Goal: Information Seeking & Learning: Understand process/instructions

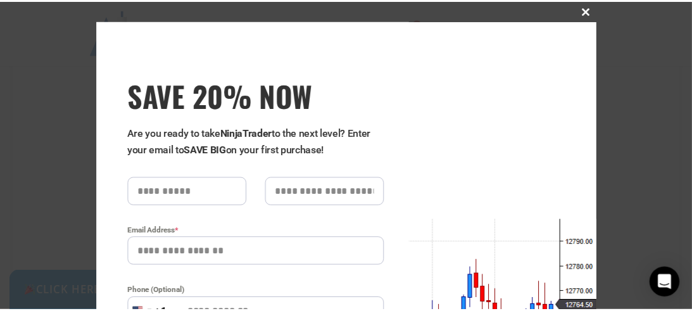
scroll to position [3100, 0]
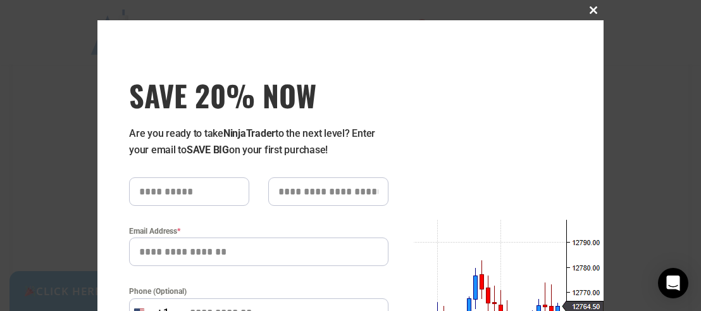
click at [591, 12] on span "SAVE 20% NOW popup" at bounding box center [594, 10] width 20 height 8
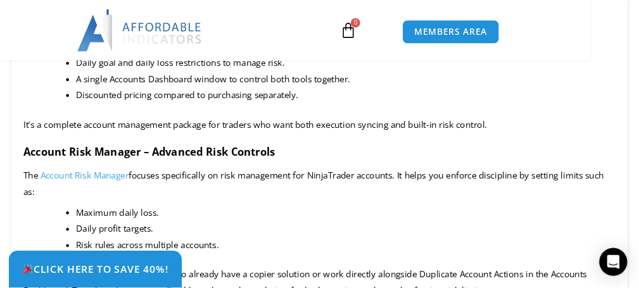
scroll to position [2228, 0]
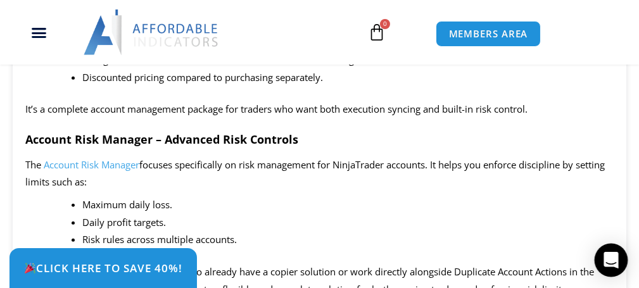
click at [613, 254] on icon "Open Intercom Messenger" at bounding box center [610, 260] width 15 height 16
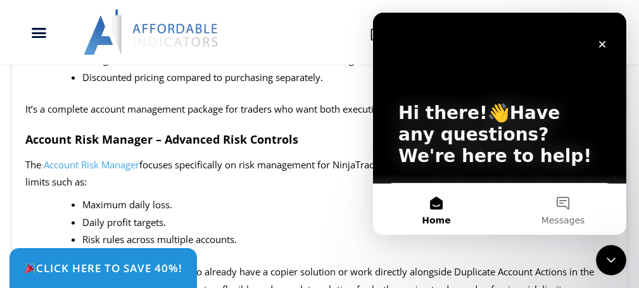
scroll to position [0, 0]
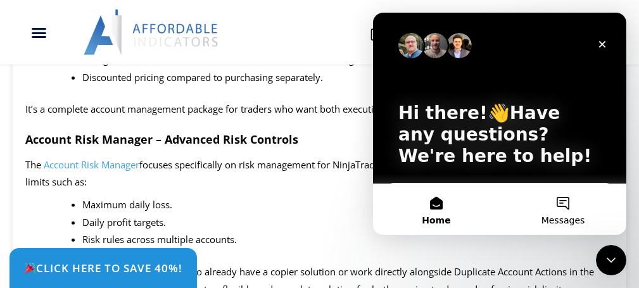
click at [563, 210] on button "Messages" at bounding box center [562, 209] width 127 height 51
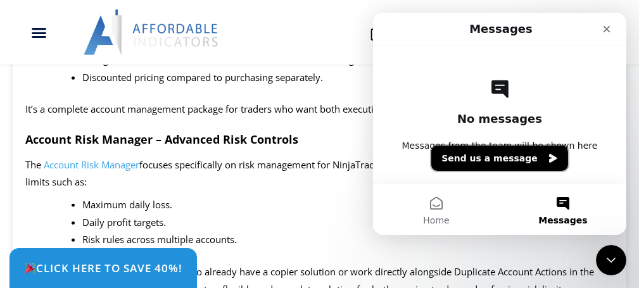
click at [547, 158] on icon "Send us a message" at bounding box center [552, 158] width 10 height 10
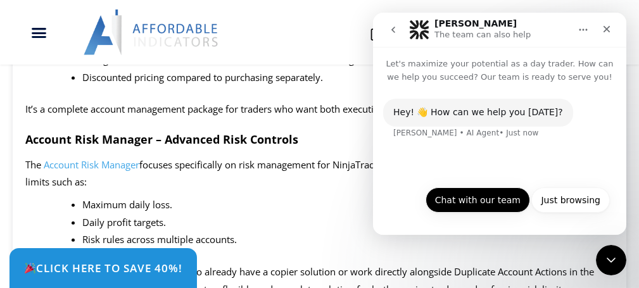
click at [494, 197] on button "Chat with our team" at bounding box center [477, 199] width 104 height 25
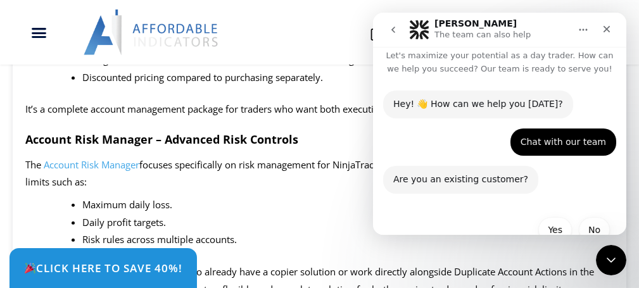
scroll to position [37, 0]
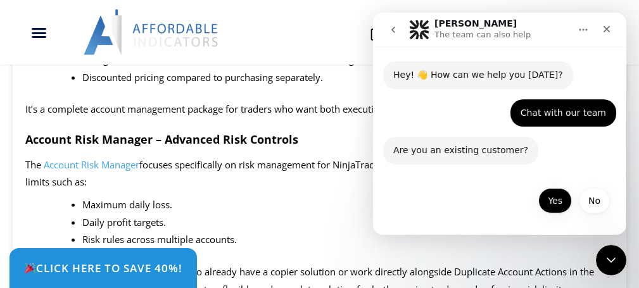
click at [543, 204] on button "Yes" at bounding box center [554, 200] width 34 height 25
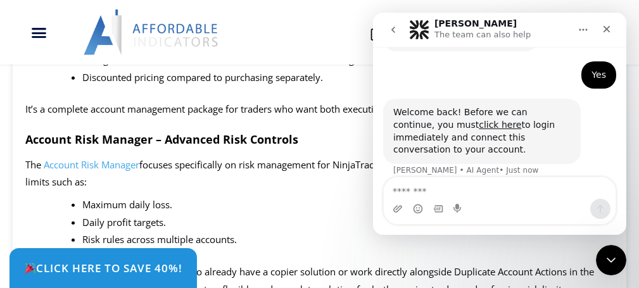
scroll to position [151, 0]
click at [478, 127] on link "click here" at bounding box center [499, 125] width 42 height 10
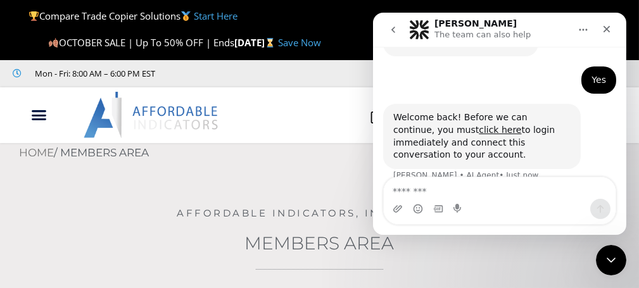
scroll to position [151, 0]
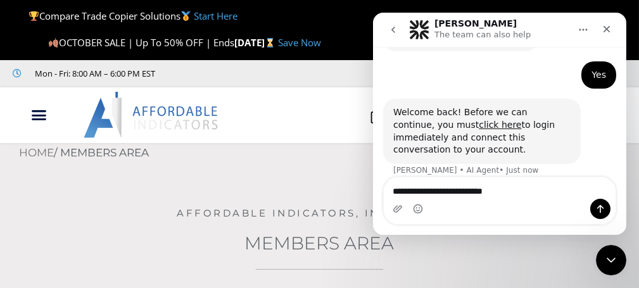
type textarea "**********"
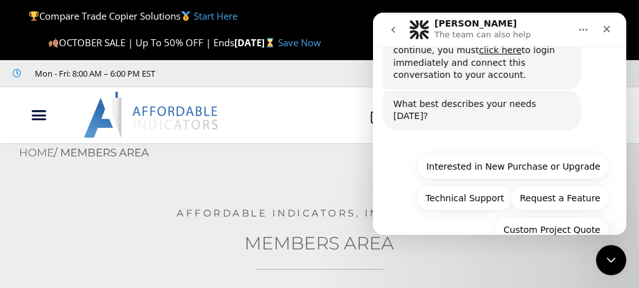
scroll to position [229, 0]
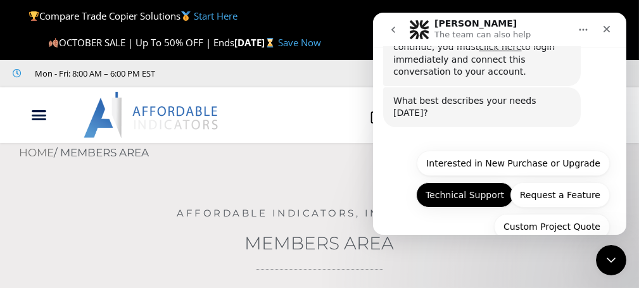
click at [458, 182] on button "Technical Support" at bounding box center [463, 194] width 97 height 25
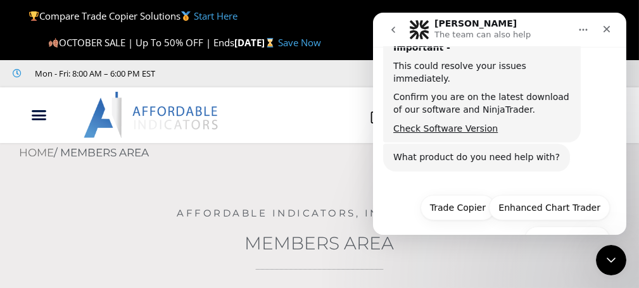
scroll to position [370, 0]
click at [461, 195] on button "Trade Copier" at bounding box center [457, 207] width 75 height 25
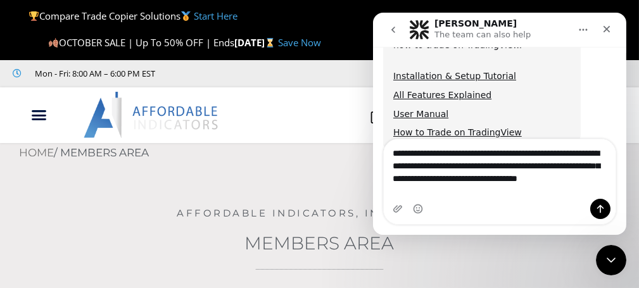
scroll to position [710, 0]
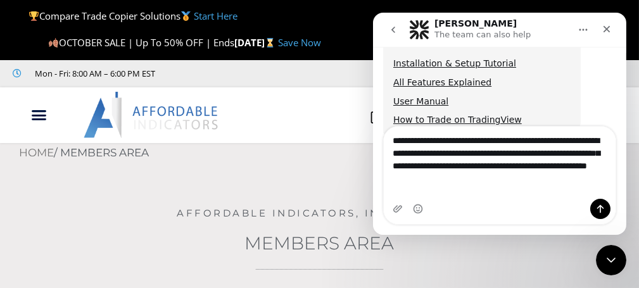
type textarea "**********"
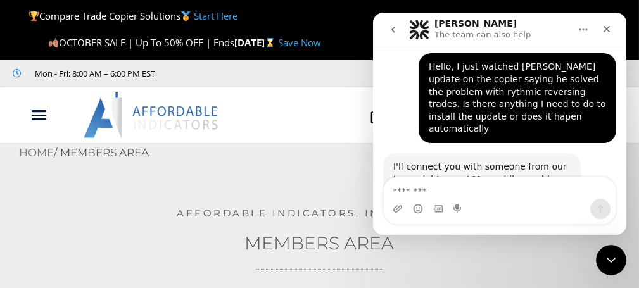
scroll to position [834, 0]
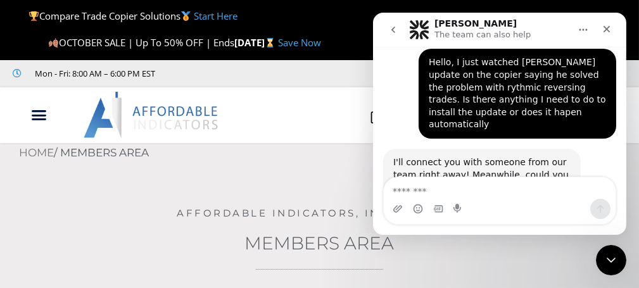
click at [448, 195] on textarea "Message…" at bounding box center [499, 188] width 232 height 22
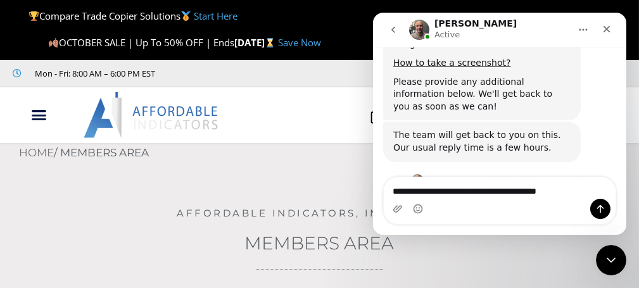
scroll to position [1115, 0]
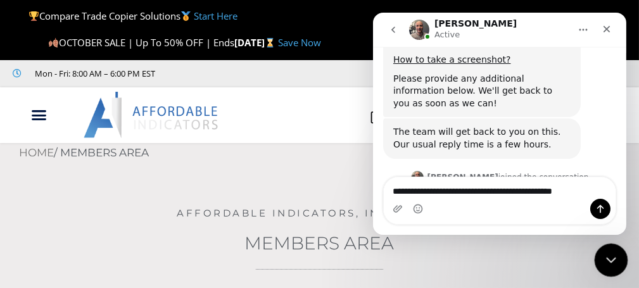
type textarea "**********"
click at [601, 265] on icon "Close Intercom Messenger" at bounding box center [608, 258] width 15 height 15
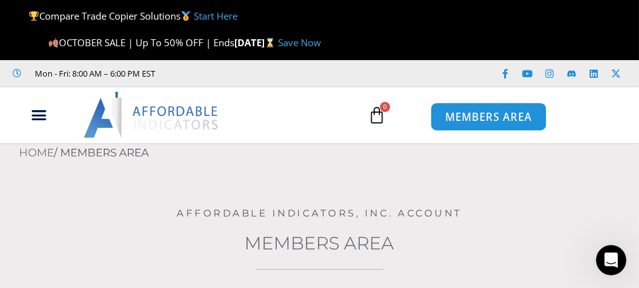
type input "**********"
click at [489, 131] on link "MEMBERS AREA" at bounding box center [488, 117] width 116 height 28
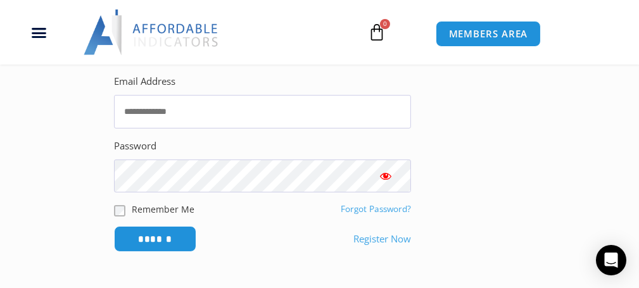
scroll to position [380, 0]
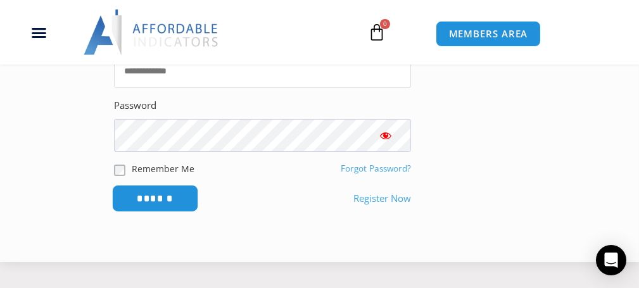
type input "**********"
click at [156, 212] on input "******" at bounding box center [155, 198] width 87 height 27
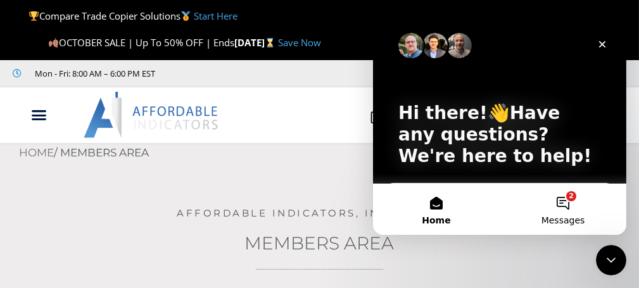
click at [563, 206] on button "2 Messages" at bounding box center [562, 209] width 127 height 51
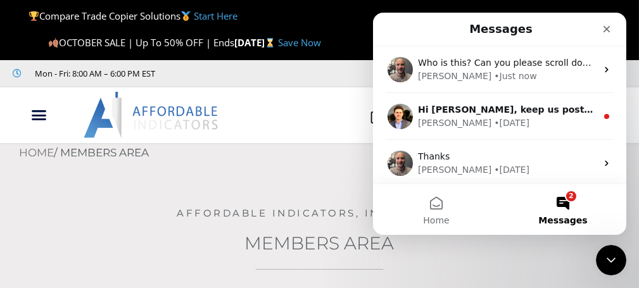
click at [563, 205] on button "2 Messages" at bounding box center [562, 209] width 127 height 51
click at [612, 261] on icon "Close Intercom Messenger" at bounding box center [608, 258] width 15 height 15
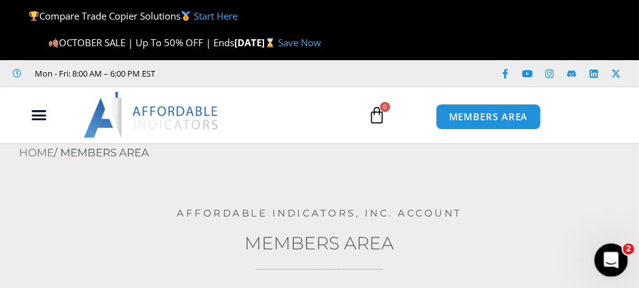
click at [612, 261] on icon "Open Intercom Messenger" at bounding box center [609, 258] width 21 height 21
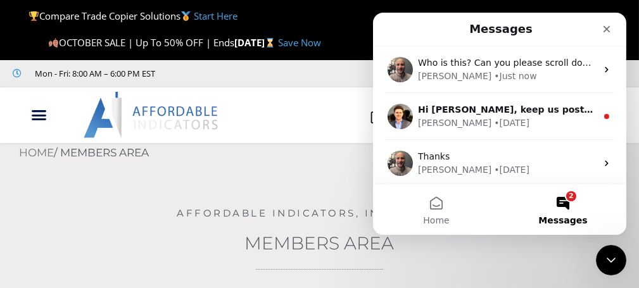
click at [572, 224] on span "Messages" at bounding box center [561, 220] width 49 height 9
click at [565, 199] on button "2 Messages" at bounding box center [562, 209] width 127 height 51
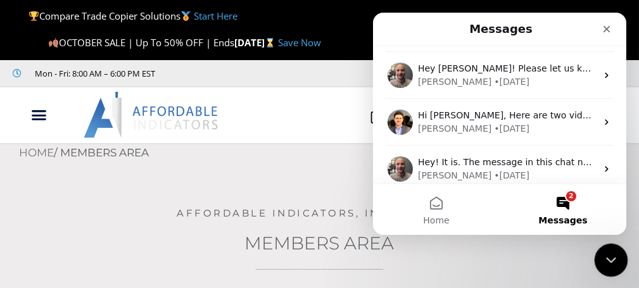
click at [608, 251] on icon "Close Intercom Messenger" at bounding box center [608, 258] width 15 height 15
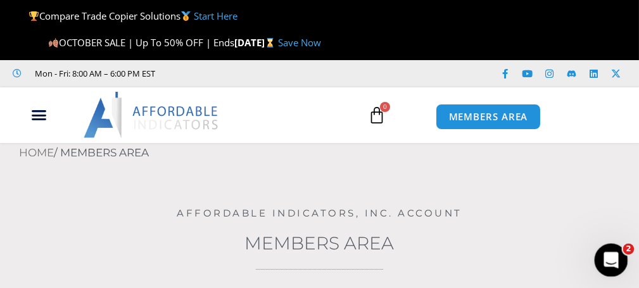
click at [608, 251] on icon "Open Intercom Messenger" at bounding box center [609, 258] width 21 height 21
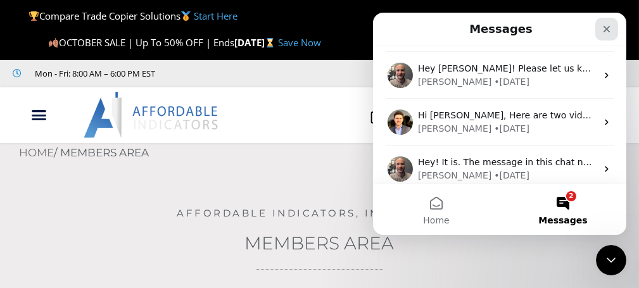
click at [606, 28] on icon "Close" at bounding box center [606, 29] width 10 height 10
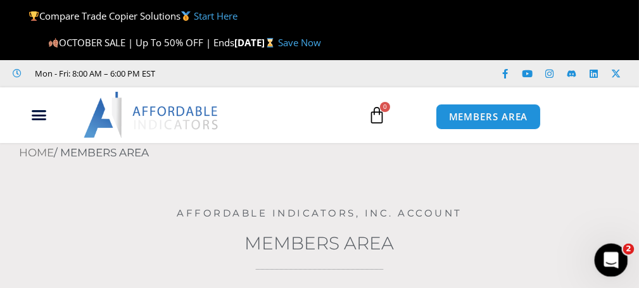
click at [613, 255] on icon "Open Intercom Messenger" at bounding box center [609, 258] width 21 height 21
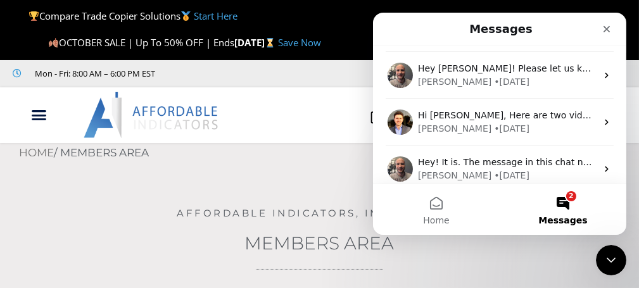
click at [563, 205] on button "2 Messages" at bounding box center [562, 209] width 127 height 51
click at [440, 208] on button "Home" at bounding box center [435, 209] width 127 height 51
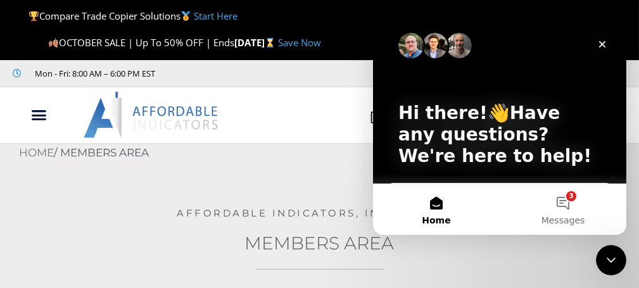
click at [598, 48] on icon "Close" at bounding box center [601, 44] width 10 height 10
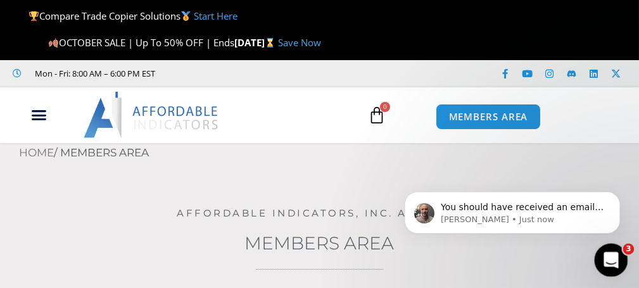
click at [603, 244] on div "Open Intercom Messenger" at bounding box center [609, 258] width 42 height 42
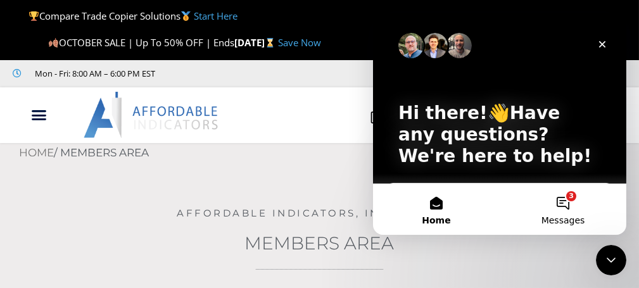
click at [561, 201] on button "3 Messages" at bounding box center [562, 209] width 127 height 51
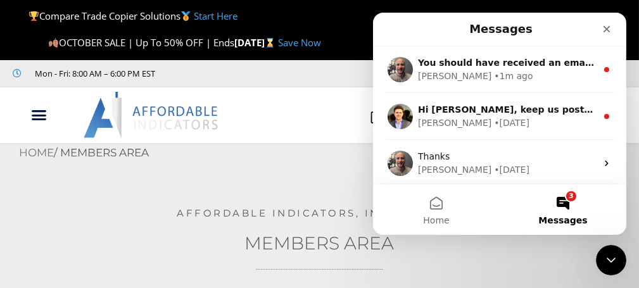
click at [565, 204] on button "3 Messages" at bounding box center [562, 209] width 127 height 51
click at [612, 258] on icon "Close Intercom Messenger" at bounding box center [608, 258] width 15 height 15
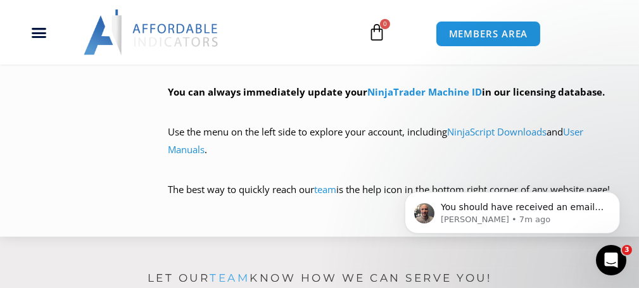
scroll to position [796, 0]
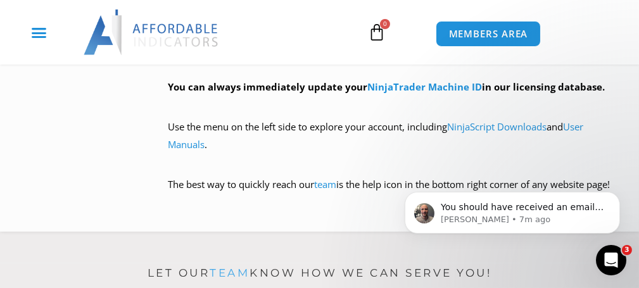
click at [37, 31] on icon "Menu Toggle" at bounding box center [39, 33] width 16 height 16
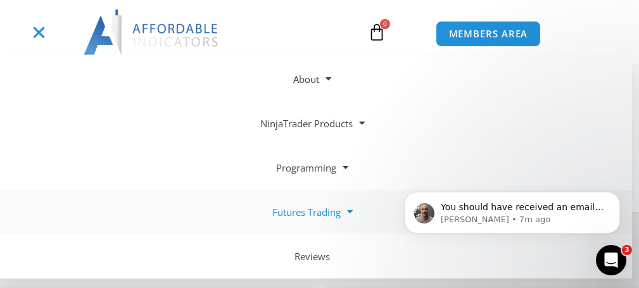
scroll to position [860, 0]
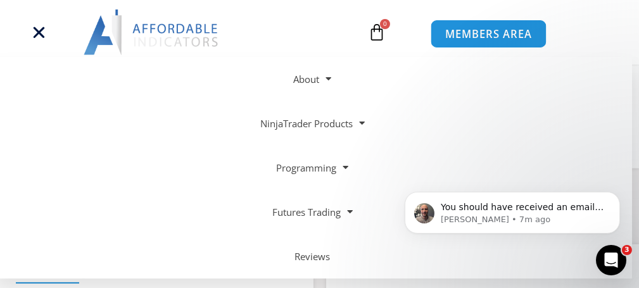
click at [517, 34] on span "MEMBERS AREA" at bounding box center [487, 33] width 87 height 11
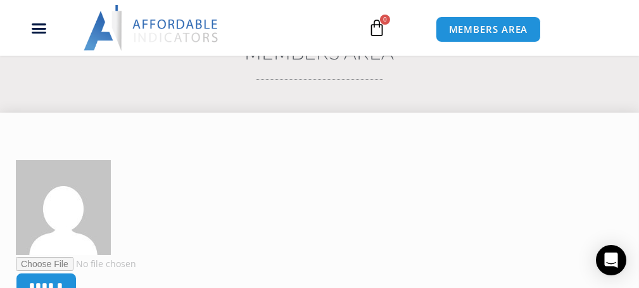
scroll to position [63, 0]
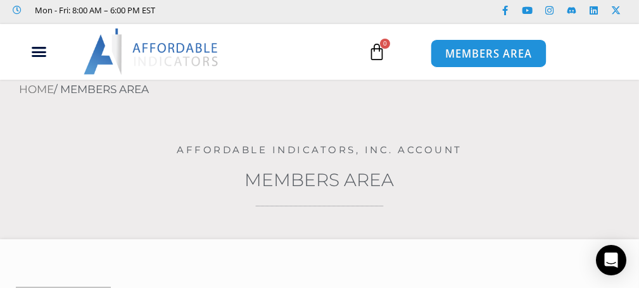
click at [508, 59] on span "MEMBERS AREA" at bounding box center [487, 53] width 87 height 11
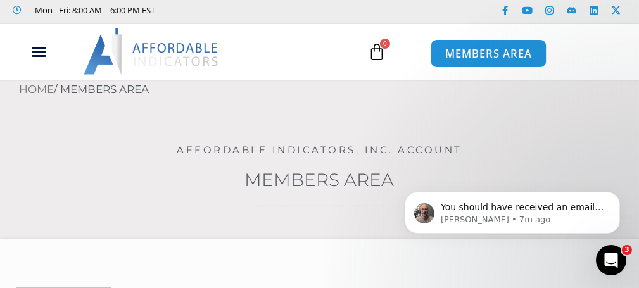
scroll to position [0, 0]
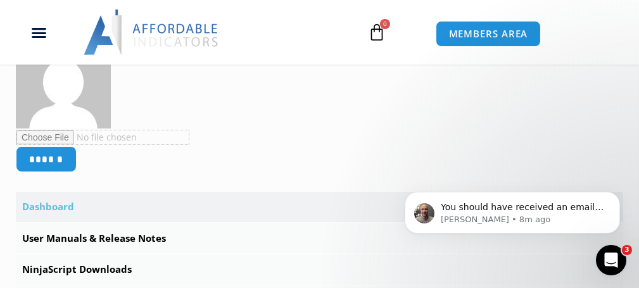
click at [58, 145] on input "file" at bounding box center [102, 137] width 173 height 15
type input "**********"
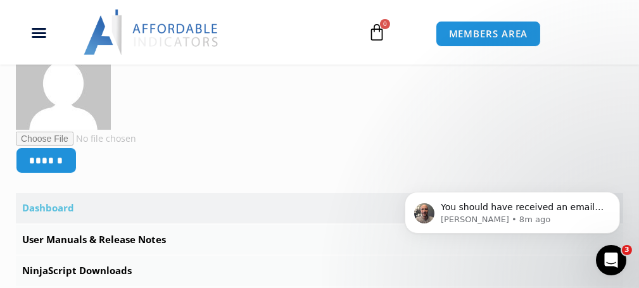
scroll to position [317, 0]
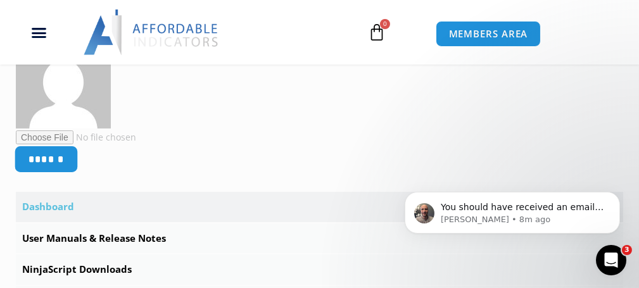
click at [60, 168] on input "******" at bounding box center [47, 158] width 64 height 27
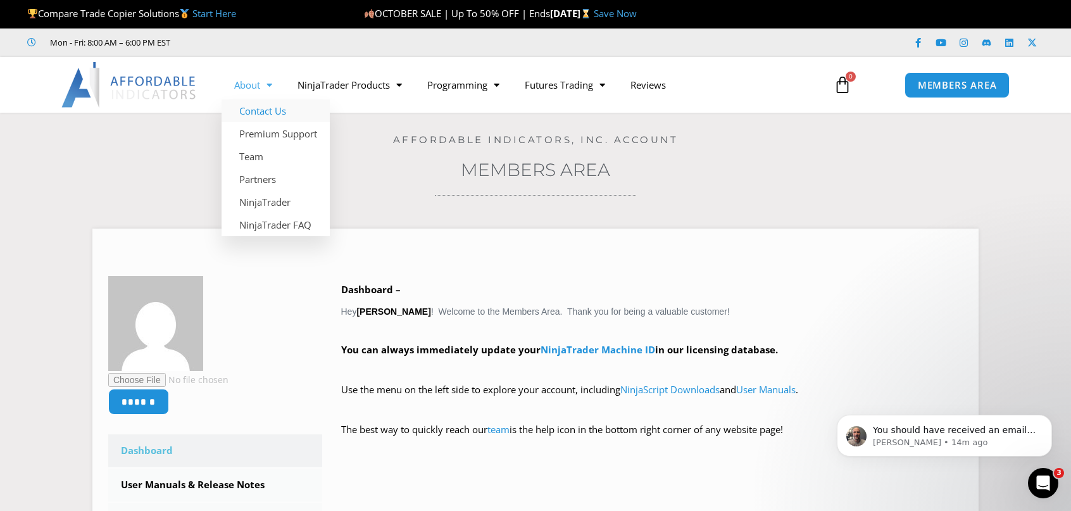
click at [255, 110] on link "Contact Us" at bounding box center [276, 110] width 108 height 23
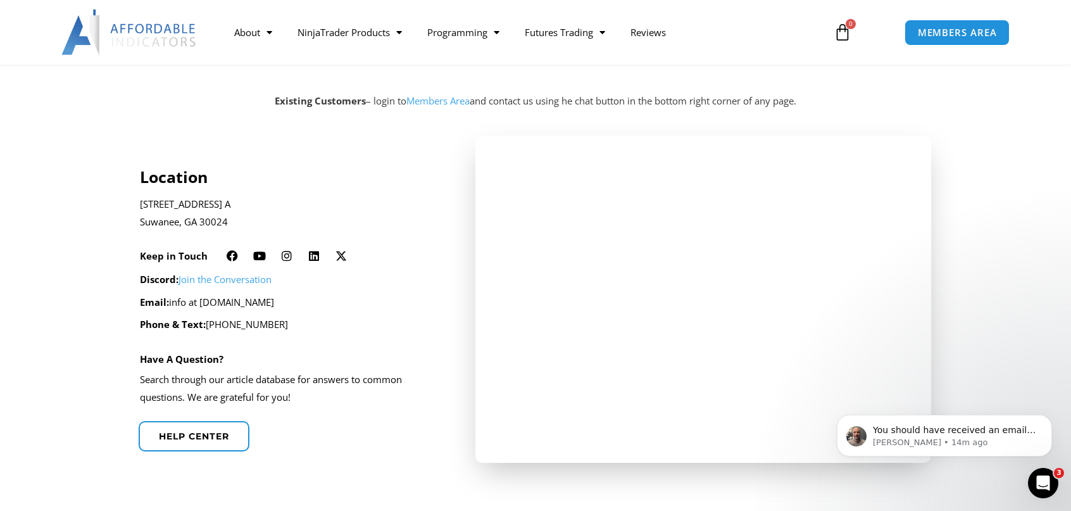
scroll to position [253, 0]
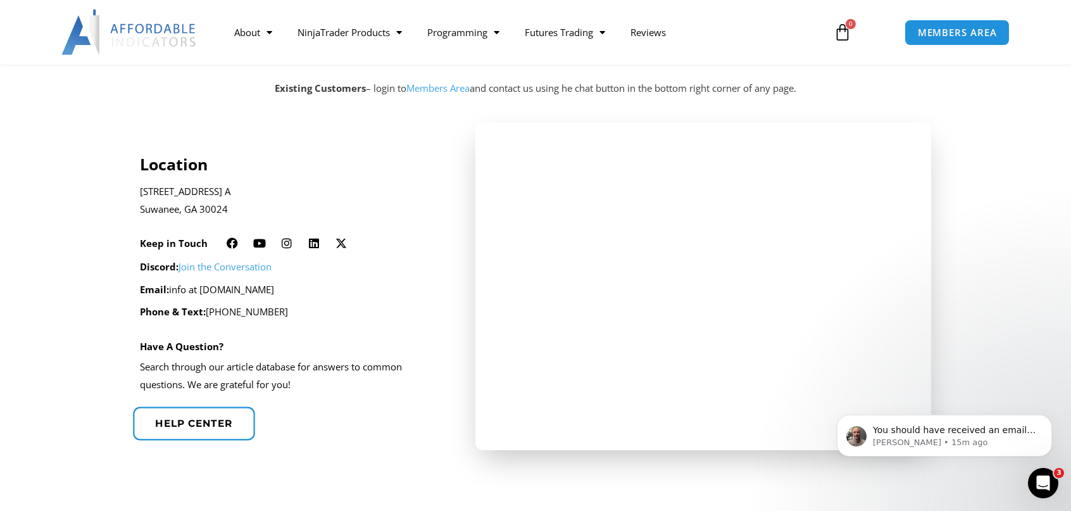
click at [225, 419] on span "Help center" at bounding box center [193, 422] width 77 height 9
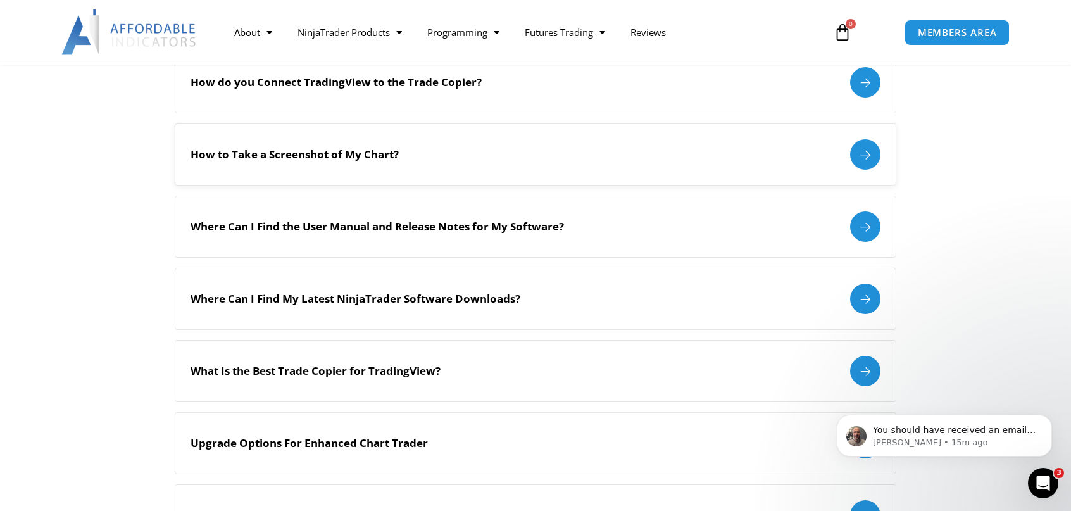
scroll to position [443, 0]
click at [605, 293] on div "Where Can I Find My Latest NinjaTrader Software Downloads?" at bounding box center [536, 298] width 690 height 30
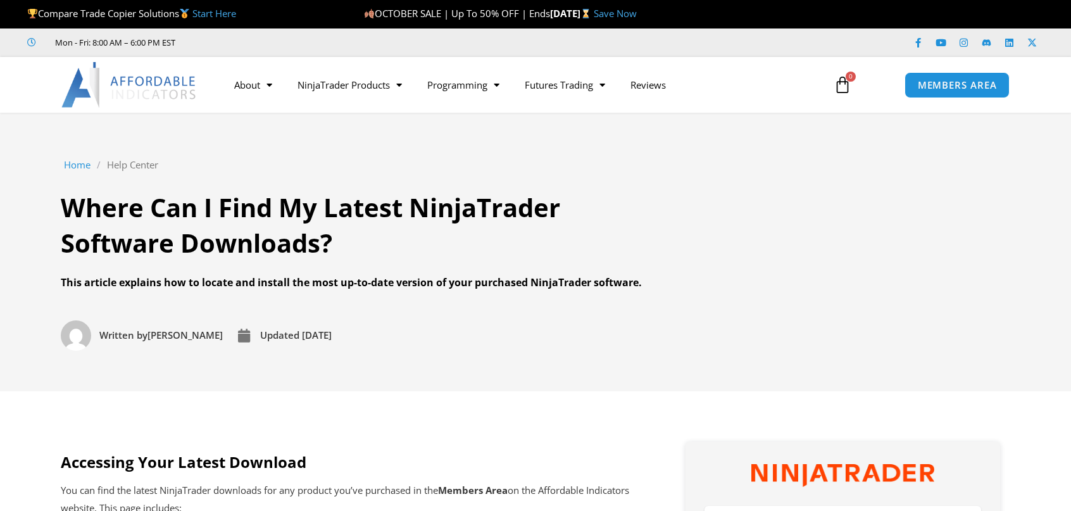
click at [862, 291] on div "Home / Help Center / Where Can I Find My Latest NinjaTrader Software Downloads?…" at bounding box center [536, 252] width 950 height 198
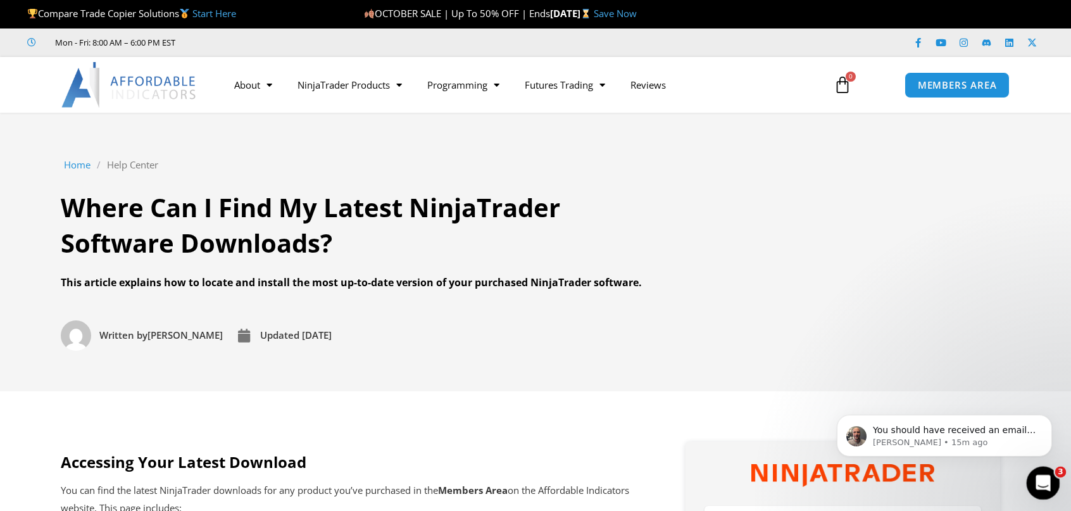
click at [1051, 483] on div "Open Intercom Messenger" at bounding box center [1042, 481] width 42 height 42
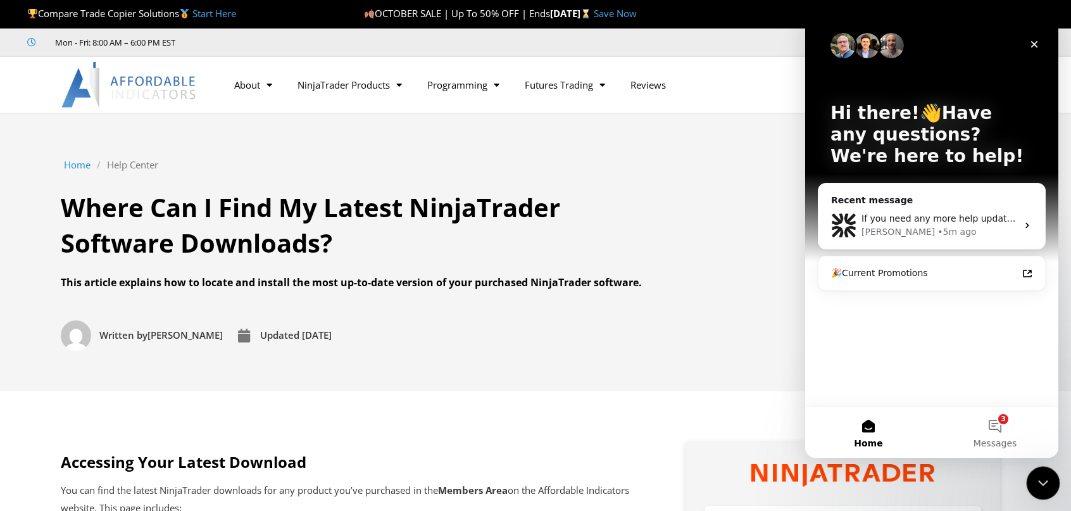
click at [1046, 486] on icon "Close Intercom Messenger" at bounding box center [1041, 481] width 15 height 15
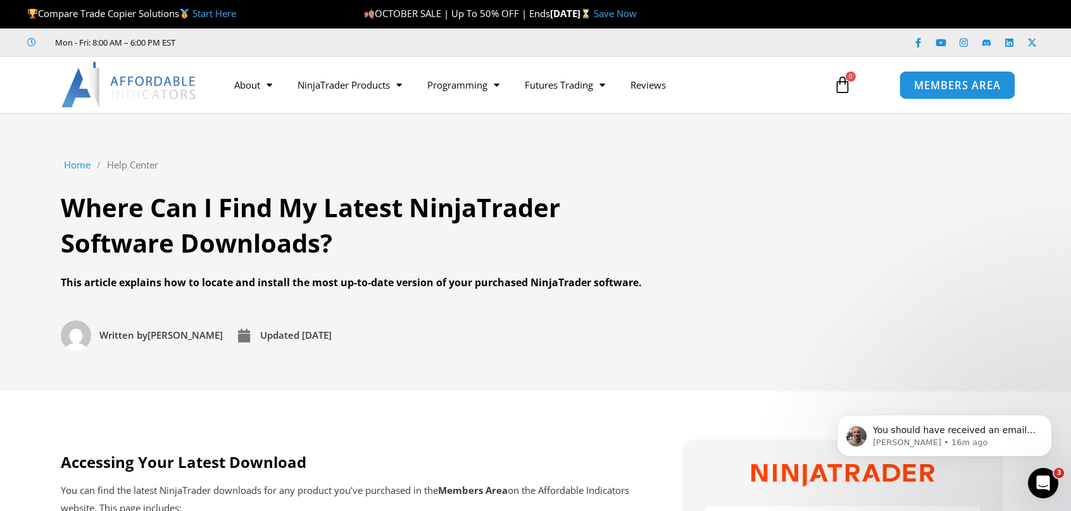
click at [998, 88] on span "MEMBERS AREA" at bounding box center [957, 85] width 87 height 11
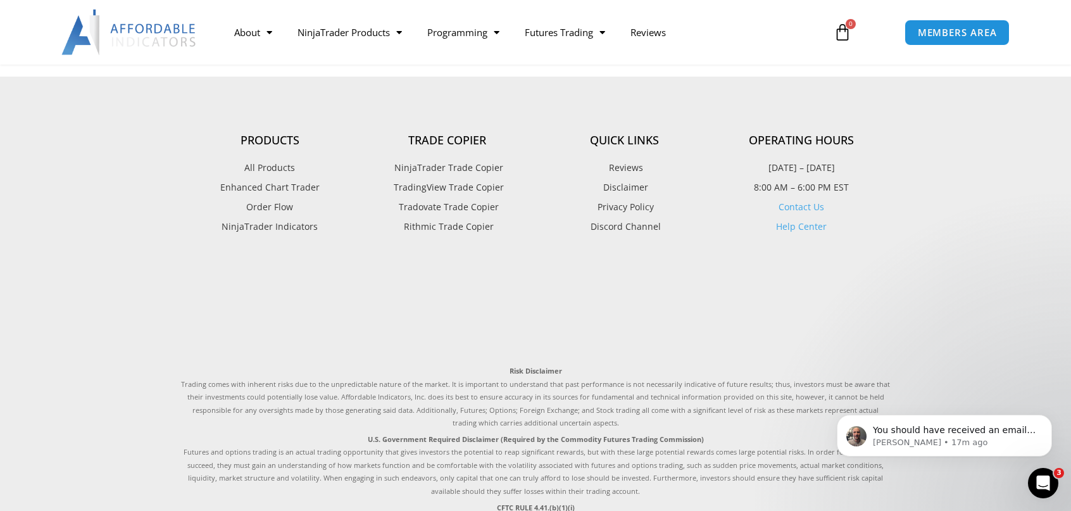
scroll to position [1892, 0]
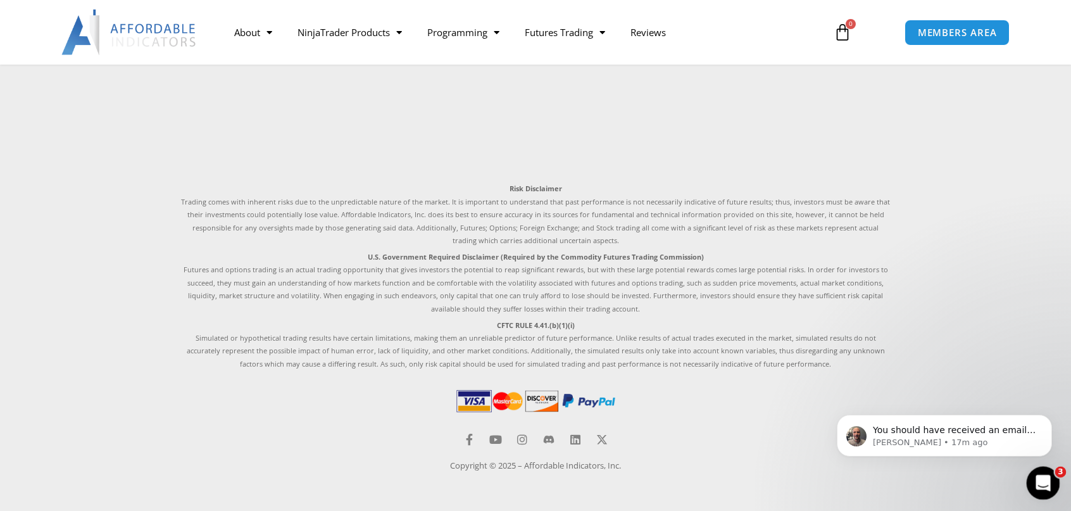
click at [1036, 474] on icon "Open Intercom Messenger" at bounding box center [1041, 481] width 21 height 21
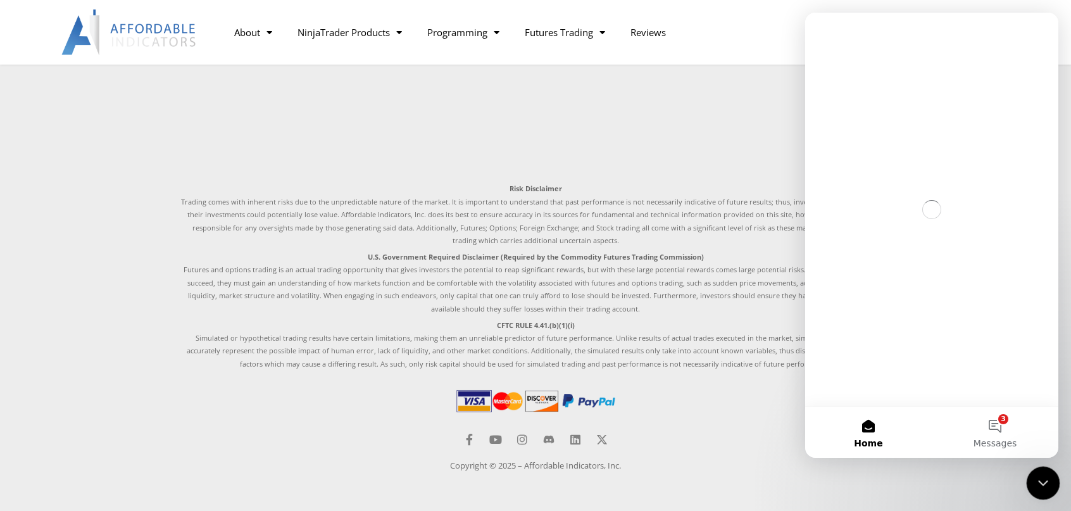
scroll to position [0, 0]
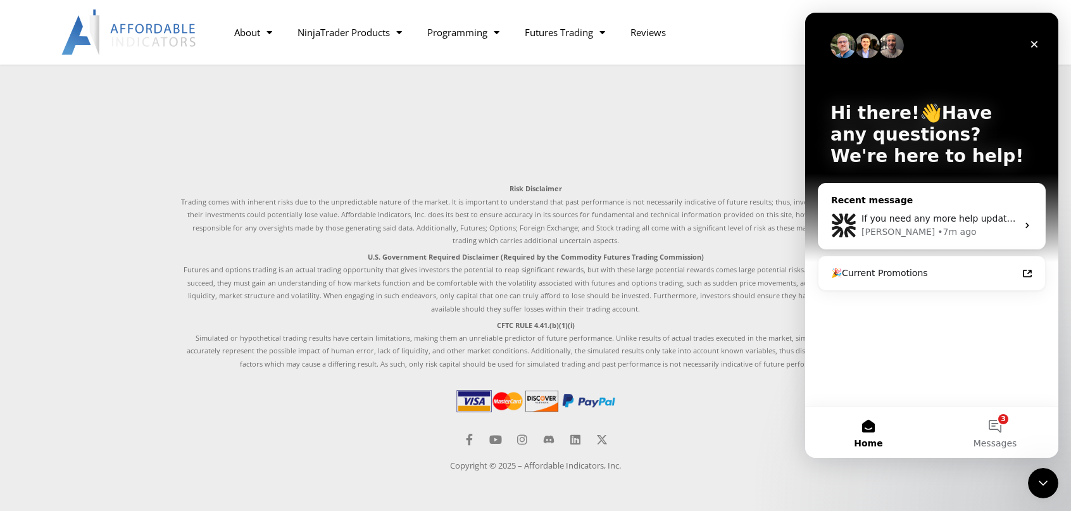
click at [1024, 227] on icon "Intercom messenger" at bounding box center [1027, 225] width 10 height 10
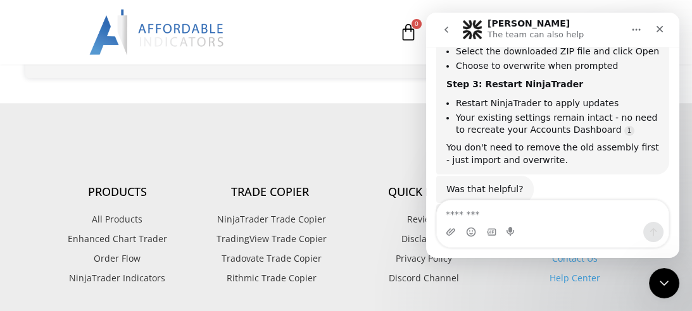
scroll to position [996, 0]
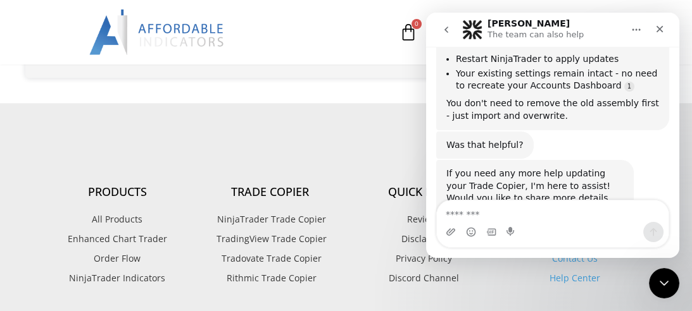
scroll to position [1060, 0]
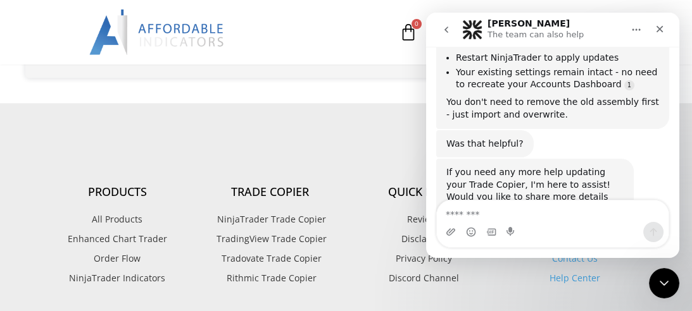
click at [560, 226] on div "Intercom messenger" at bounding box center [553, 232] width 232 height 20
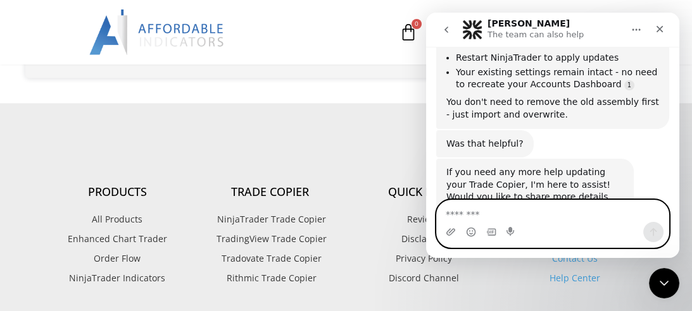
click at [567, 218] on textarea "Message…" at bounding box center [553, 212] width 232 height 22
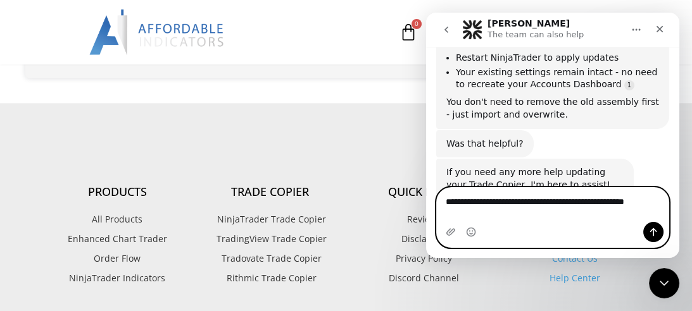
scroll to position [1072, 0]
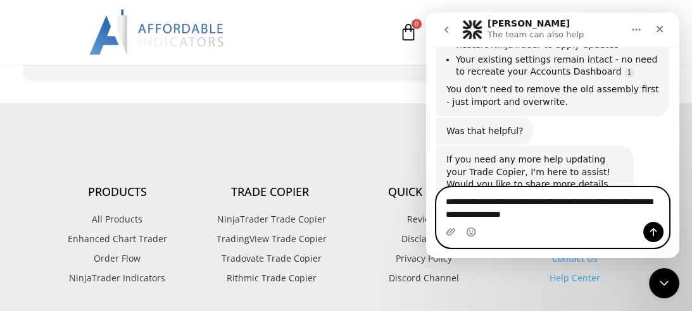
click at [524, 211] on textarea "**********" at bounding box center [553, 205] width 232 height 34
type textarea "**********"
click at [651, 235] on icon "Send a message…" at bounding box center [653, 232] width 10 height 10
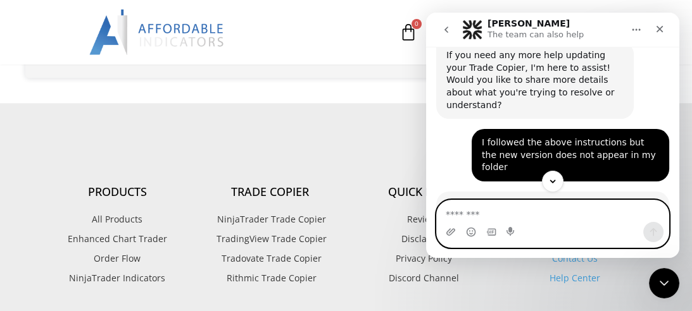
scroll to position [1424, 0]
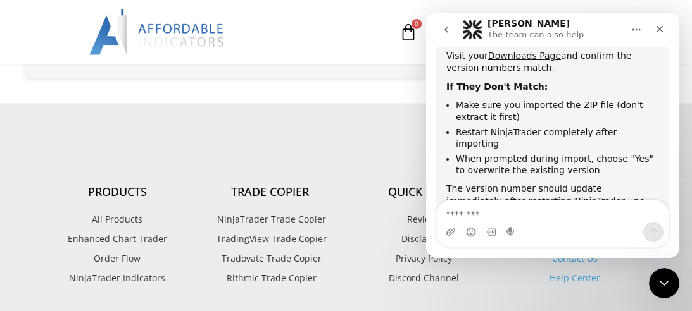
click at [265, 141] on section "Products All Products Enhanced Chart Trader Order Flow NinjaTrader Indicators T…" at bounding box center [346, 220] width 636 height 159
click at [666, 29] on div "Close" at bounding box center [659, 29] width 23 height 23
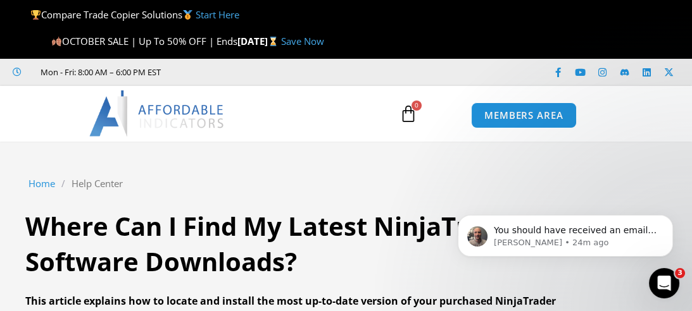
scroll to position [0, 0]
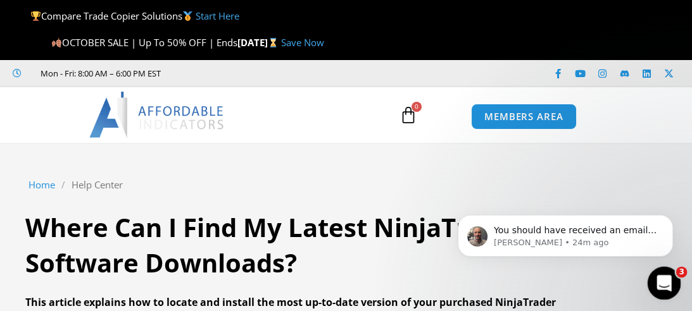
click at [663, 280] on icon "Open Intercom Messenger" at bounding box center [662, 282] width 9 height 10
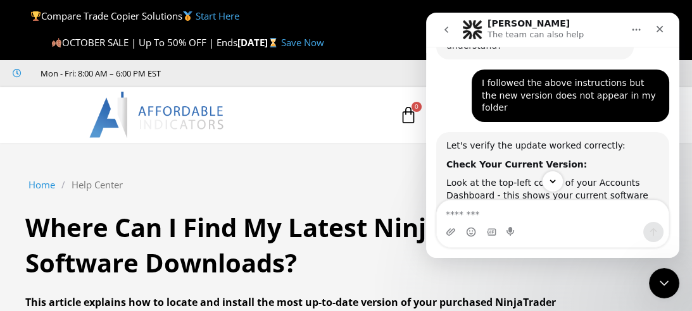
scroll to position [1234, 0]
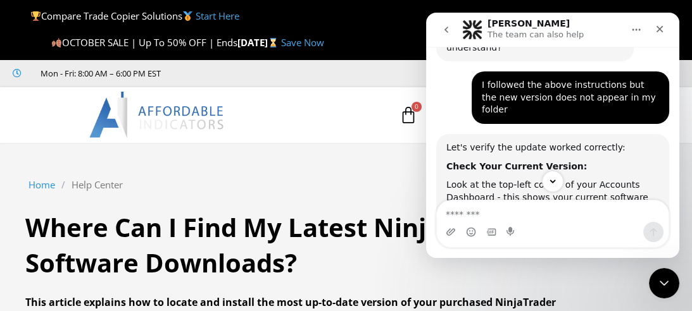
click at [18, 75] on icon at bounding box center [18, 73] width 11 height 9
click at [14, 75] on icon at bounding box center [18, 73] width 11 height 9
click at [552, 181] on icon "Scroll to bottom" at bounding box center [552, 181] width 11 height 11
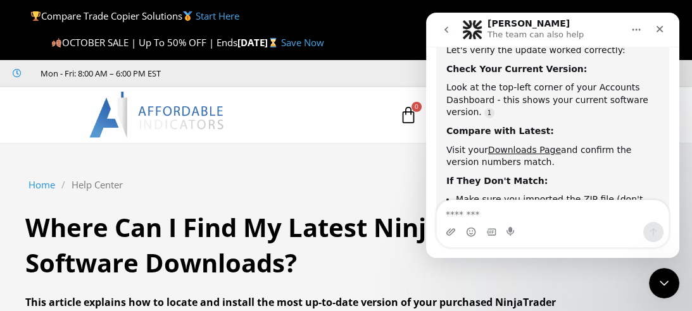
scroll to position [1298, 0]
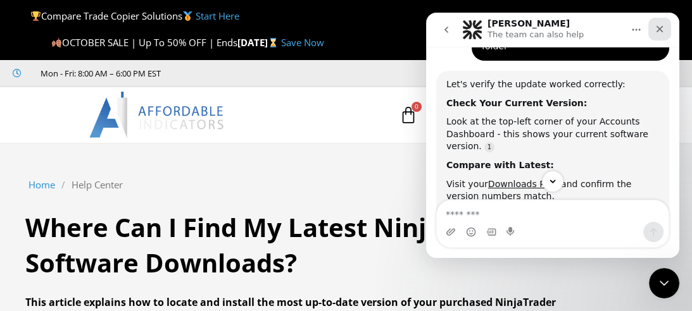
drag, startPoint x: 658, startPoint y: 35, endPoint x: 1083, endPoint y: 48, distance: 425.6
click at [658, 35] on div "Close" at bounding box center [659, 29] width 23 height 23
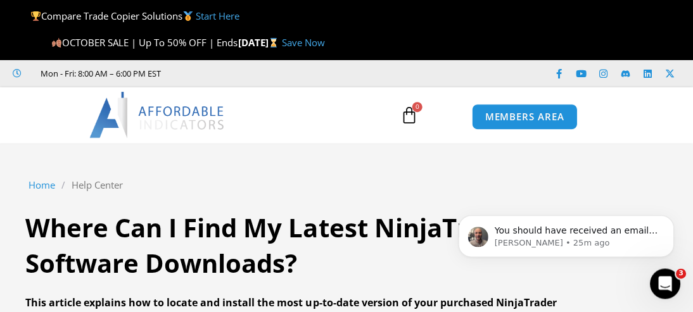
scroll to position [0, 0]
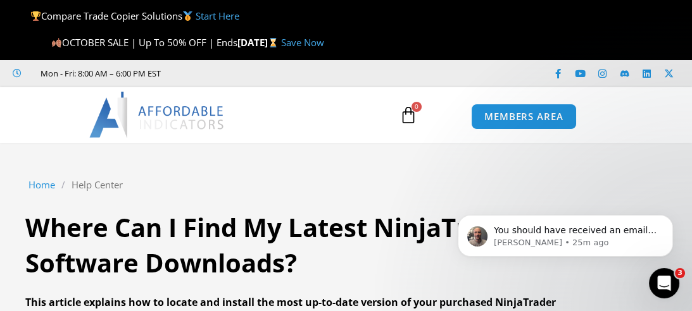
click at [411, 118] on icon at bounding box center [408, 115] width 18 height 18
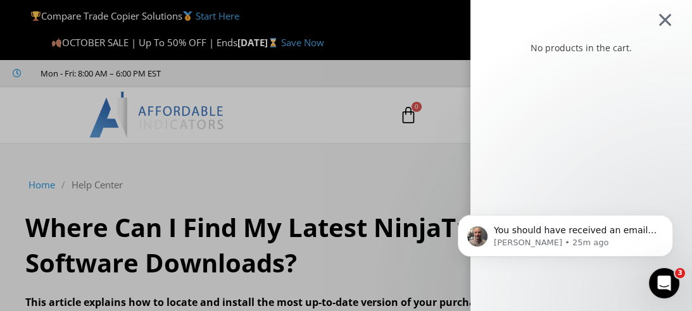
click at [673, 18] on div at bounding box center [665, 20] width 16 height 15
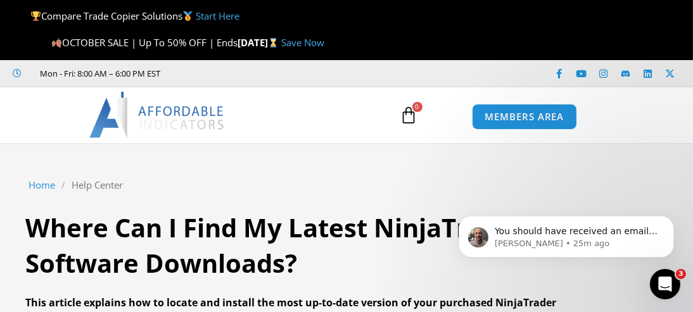
scroll to position [1298, 0]
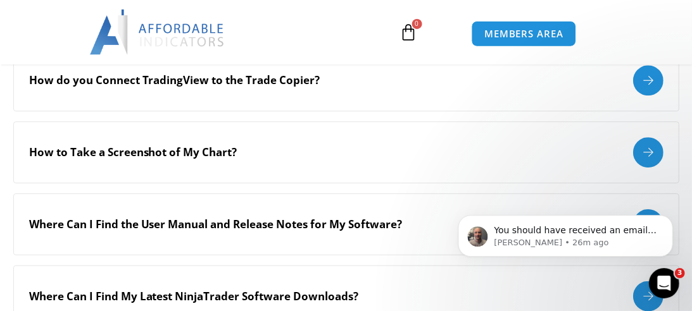
scroll to position [413, 0]
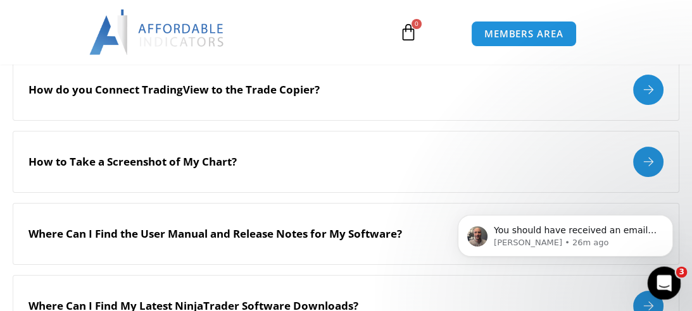
click at [669, 280] on icon "Open Intercom Messenger" at bounding box center [662, 282] width 21 height 21
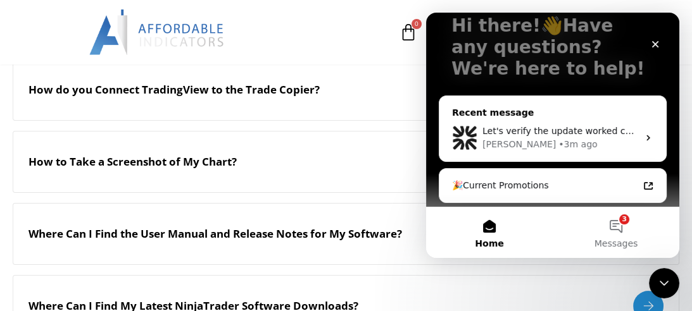
scroll to position [89, 0]
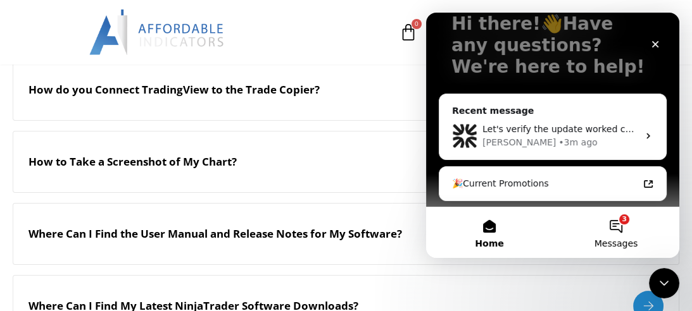
click at [621, 228] on button "3 Messages" at bounding box center [616, 233] width 127 height 51
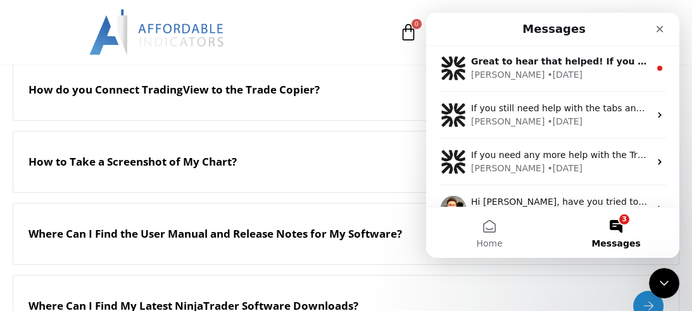
scroll to position [0, 0]
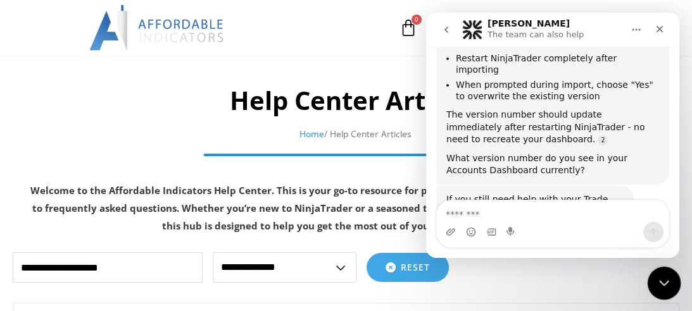
scroll to position [1503, 0]
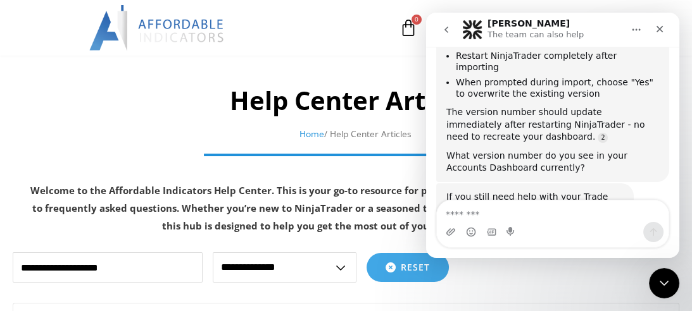
drag, startPoint x: 548, startPoint y: 227, endPoint x: 554, endPoint y: 224, distance: 6.5
click at [548, 227] on div "Intercom messenger" at bounding box center [553, 232] width 232 height 20
click at [561, 223] on div "Intercom messenger" at bounding box center [553, 232] width 232 height 20
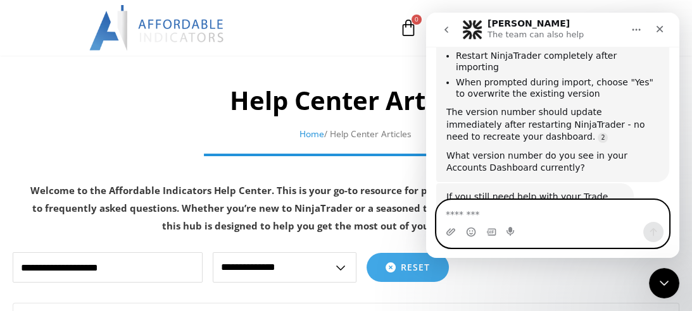
click at [489, 206] on textarea "Message…" at bounding box center [553, 212] width 232 height 22
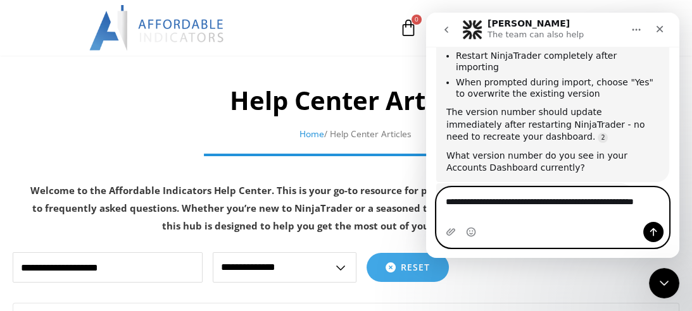
scroll to position [1516, 0]
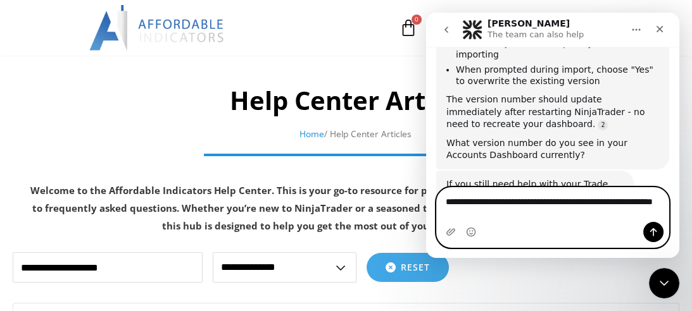
type textarea "**********"
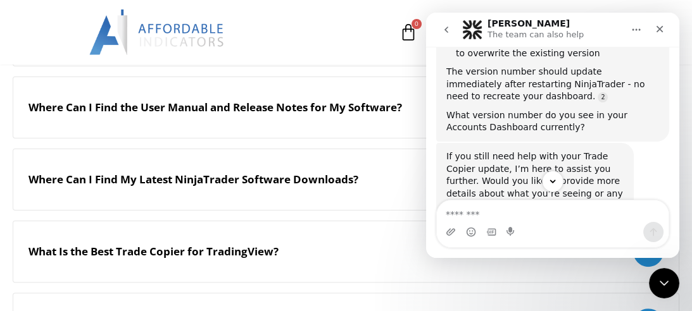
scroll to position [1489, 0]
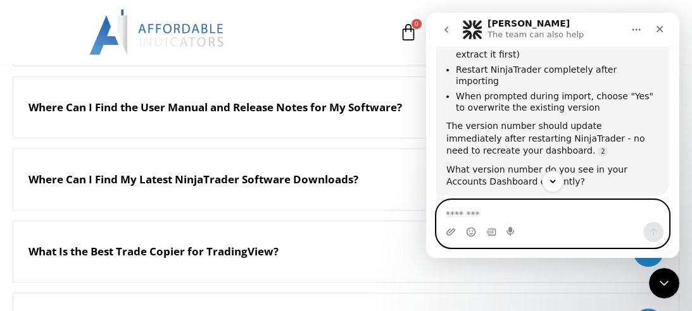
click at [536, 218] on textarea "Message…" at bounding box center [553, 212] width 232 height 22
type textarea "**********"
click at [654, 239] on button "Send a message…" at bounding box center [653, 232] width 20 height 20
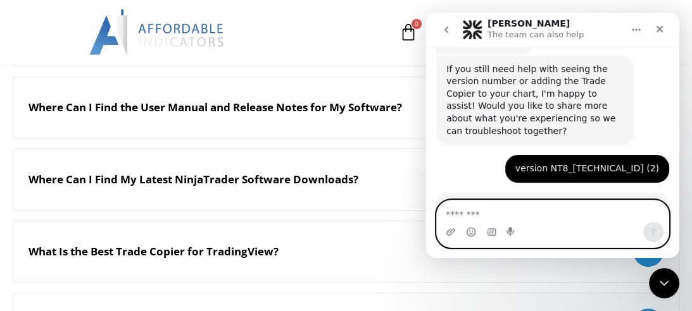
scroll to position [2094, 0]
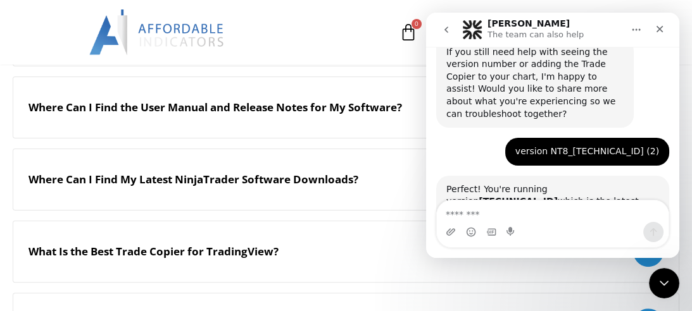
click at [558, 222] on div "Intercom messenger" at bounding box center [553, 232] width 232 height 20
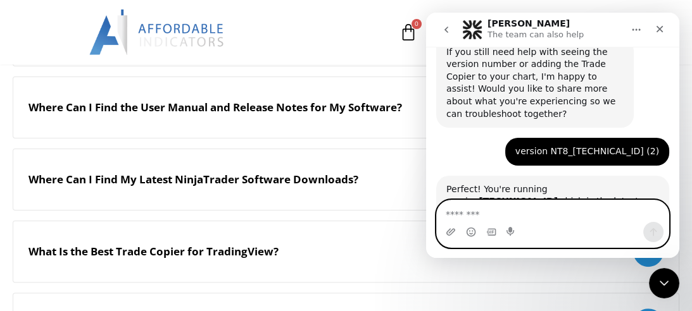
click at [582, 213] on textarea "Message…" at bounding box center [553, 212] width 232 height 22
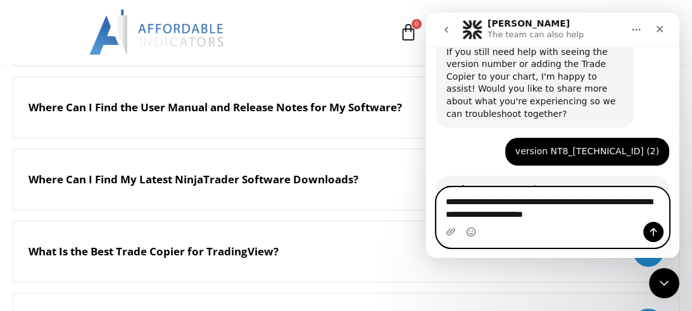
type textarea "**********"
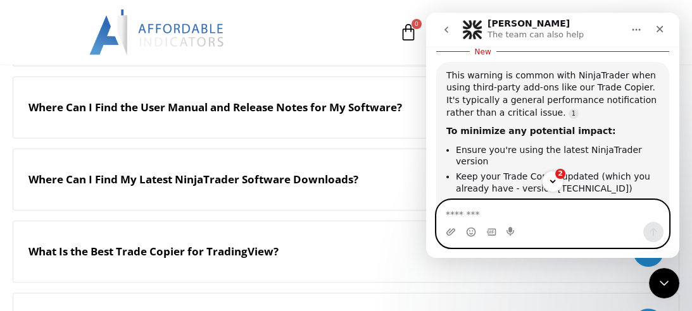
scroll to position [2501, 0]
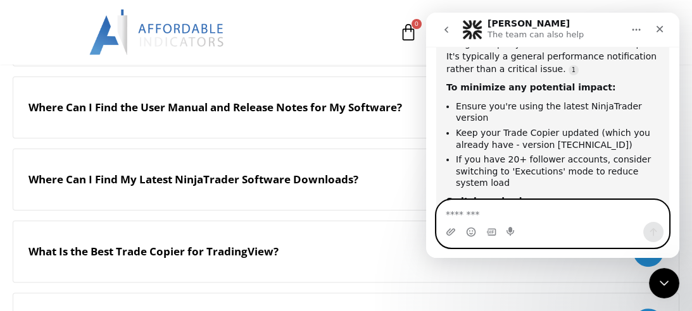
click at [580, 222] on textarea "Message…" at bounding box center [553, 212] width 232 height 22
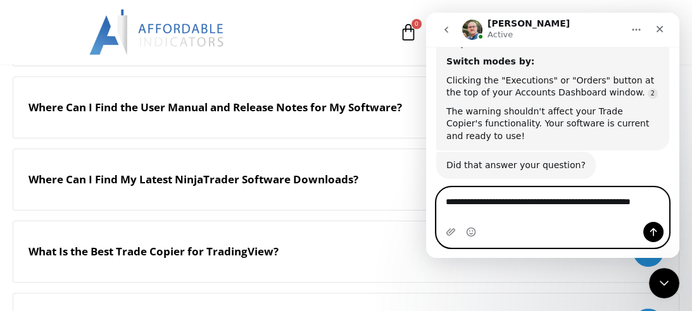
scroll to position [2633, 0]
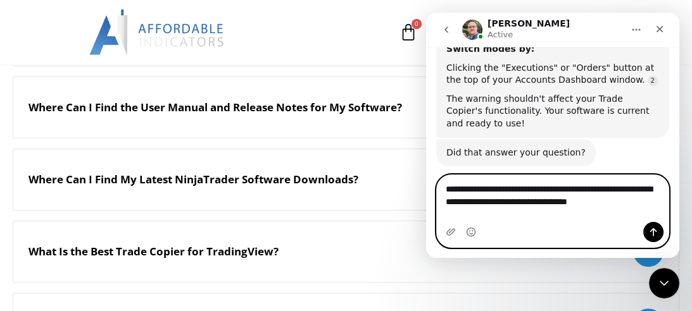
type textarea "**********"
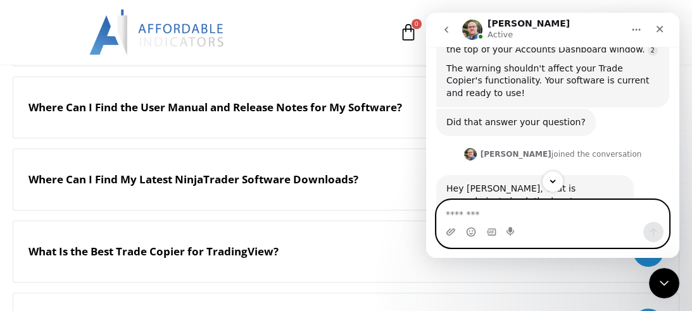
scroll to position [2682, 0]
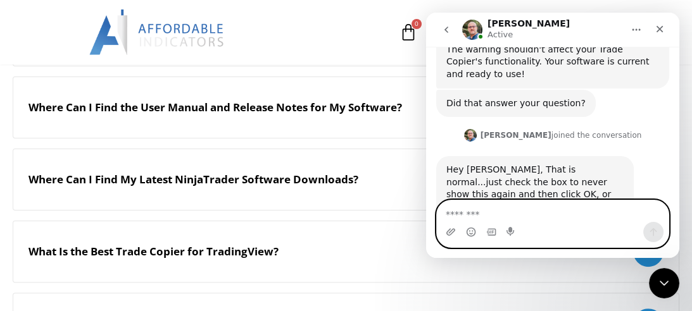
click at [547, 213] on textarea "Message…" at bounding box center [553, 212] width 232 height 22
type textarea "**********"
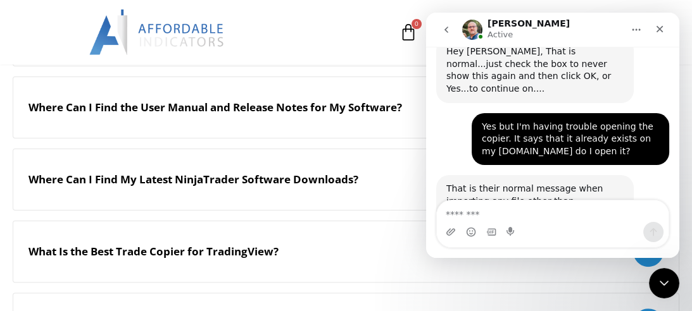
scroll to position [2801, 0]
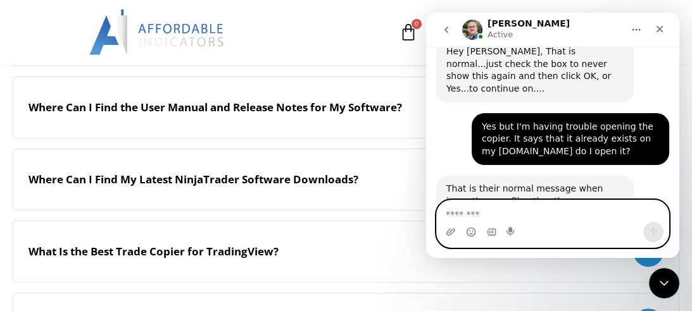
click at [548, 221] on textarea "Message…" at bounding box center [553, 212] width 232 height 22
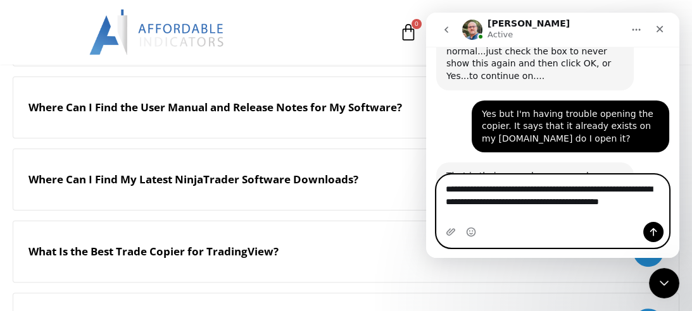
scroll to position [2826, 0]
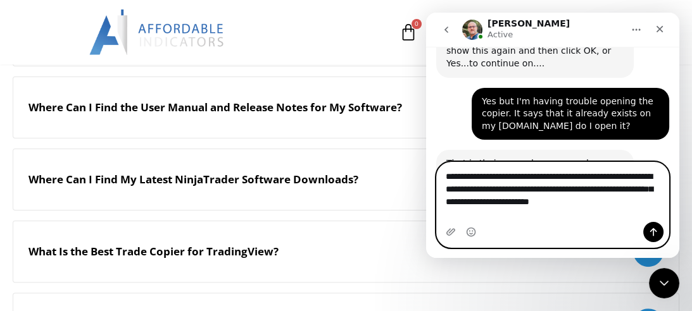
click at [557, 194] on textarea "**********" at bounding box center [553, 186] width 232 height 47
type textarea "**********"
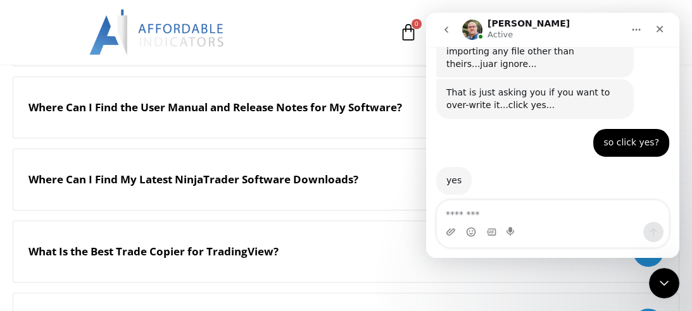
scroll to position [2999, 0]
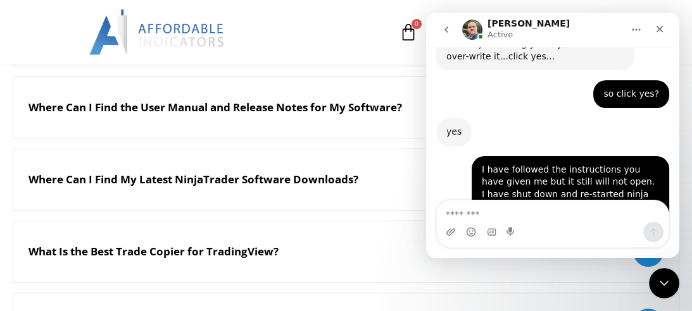
click at [563, 223] on div "Intercom messenger" at bounding box center [553, 232] width 232 height 20
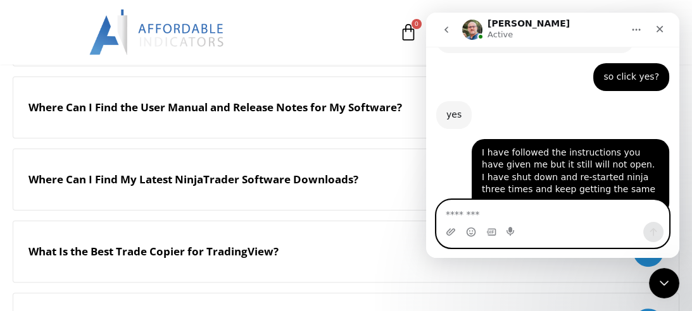
drag, startPoint x: 542, startPoint y: 211, endPoint x: 574, endPoint y: 217, distance: 32.8
click at [543, 212] on textarea "Message…" at bounding box center [553, 212] width 232 height 22
type textarea "**********"
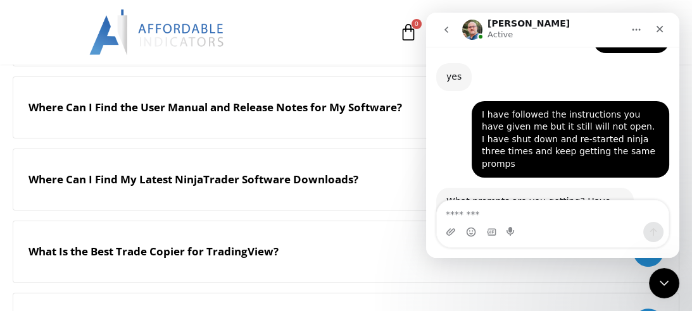
click at [570, 222] on div "Intercom messenger" at bounding box center [553, 232] width 232 height 20
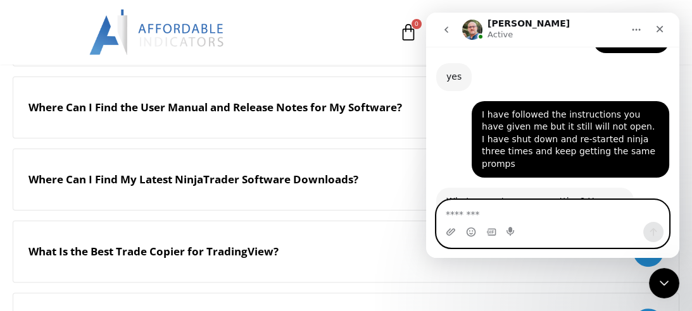
drag, startPoint x: 598, startPoint y: 211, endPoint x: 667, endPoint y: 217, distance: 69.2
click at [598, 211] on textarea "Message…" at bounding box center [553, 212] width 232 height 22
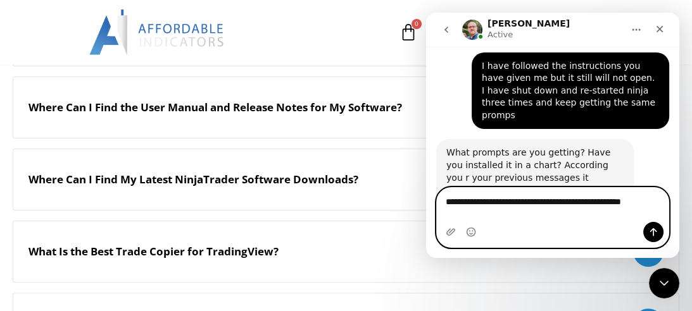
type textarea "**********"
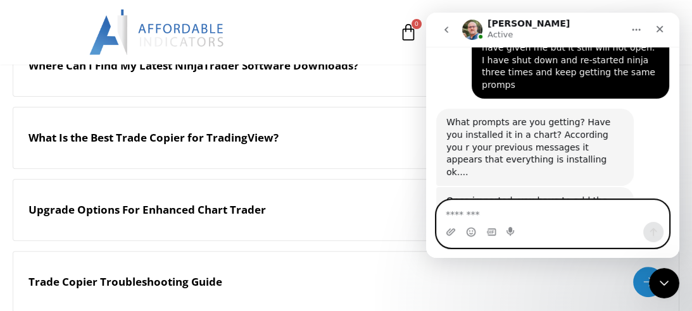
scroll to position [3134, 0]
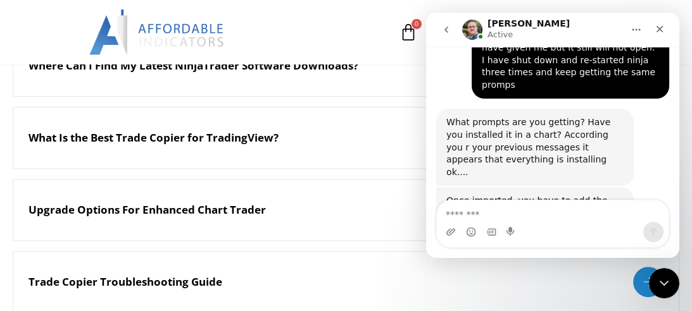
click at [523, 223] on div "Intercom messenger" at bounding box center [553, 232] width 232 height 20
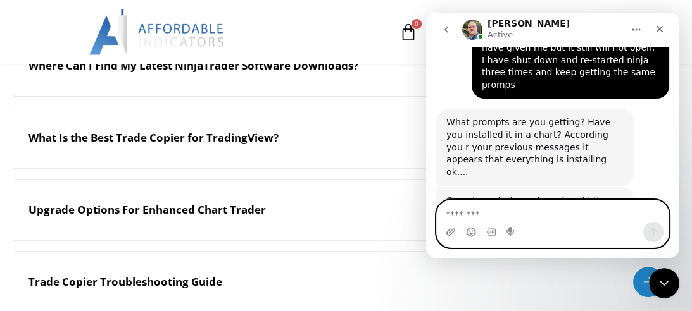
click at [547, 217] on textarea "Message…" at bounding box center [553, 212] width 232 height 22
type textarea "****"
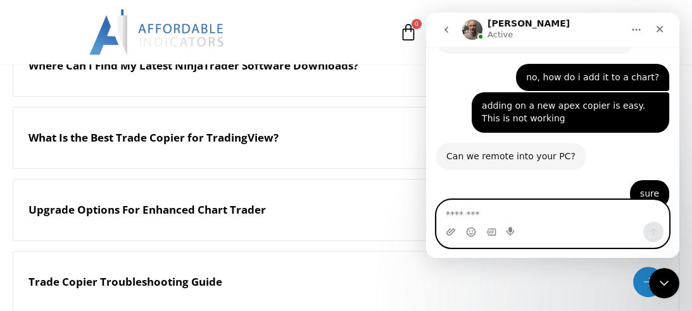
scroll to position [3338, 0]
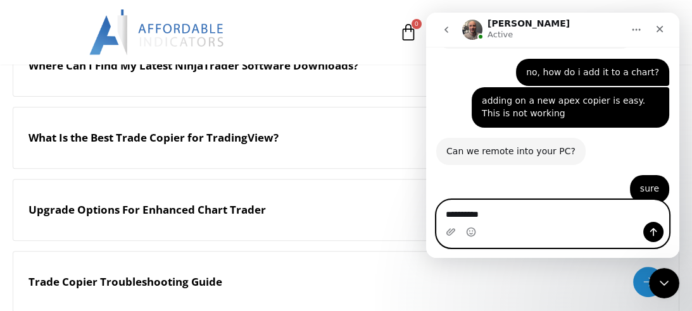
type textarea "**********"
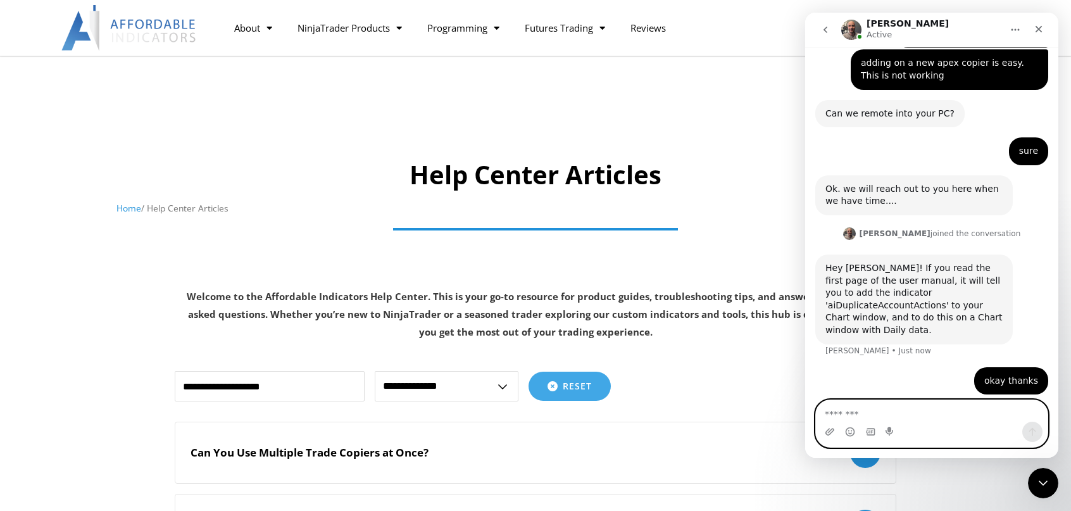
scroll to position [3176, 0]
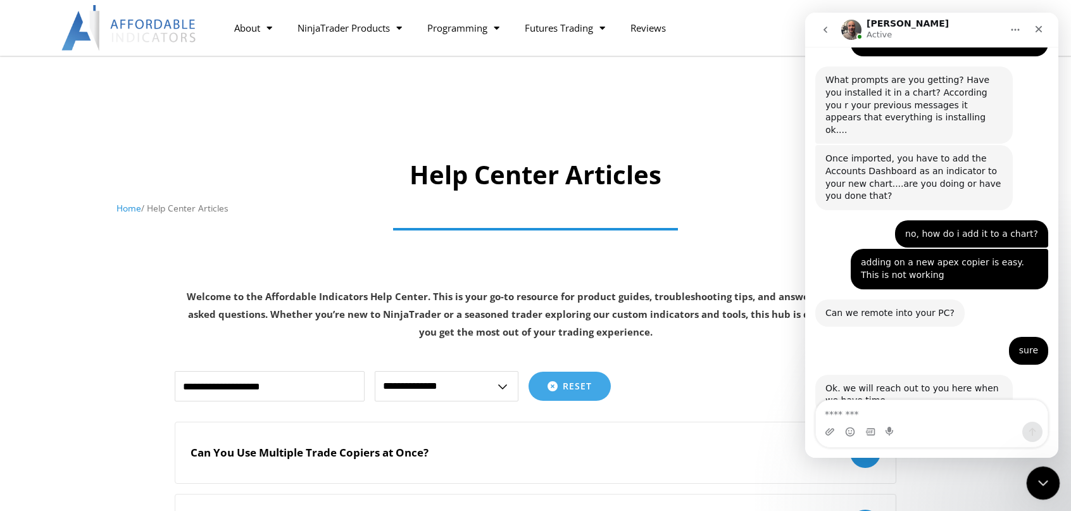
click at [692, 311] on icon "Close Intercom Messenger" at bounding box center [1041, 481] width 15 height 15
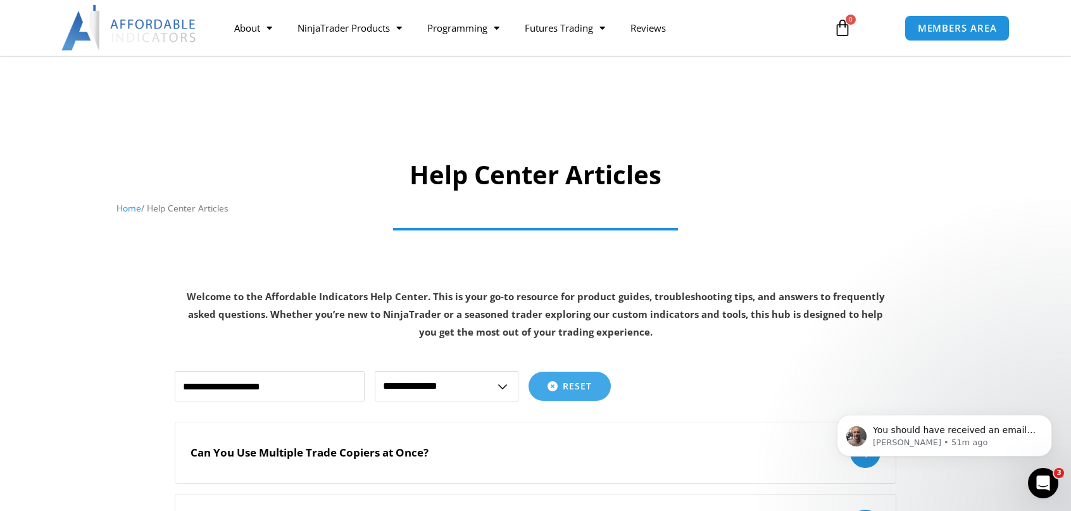
click at [126, 207] on link "Home" at bounding box center [128, 208] width 25 height 12
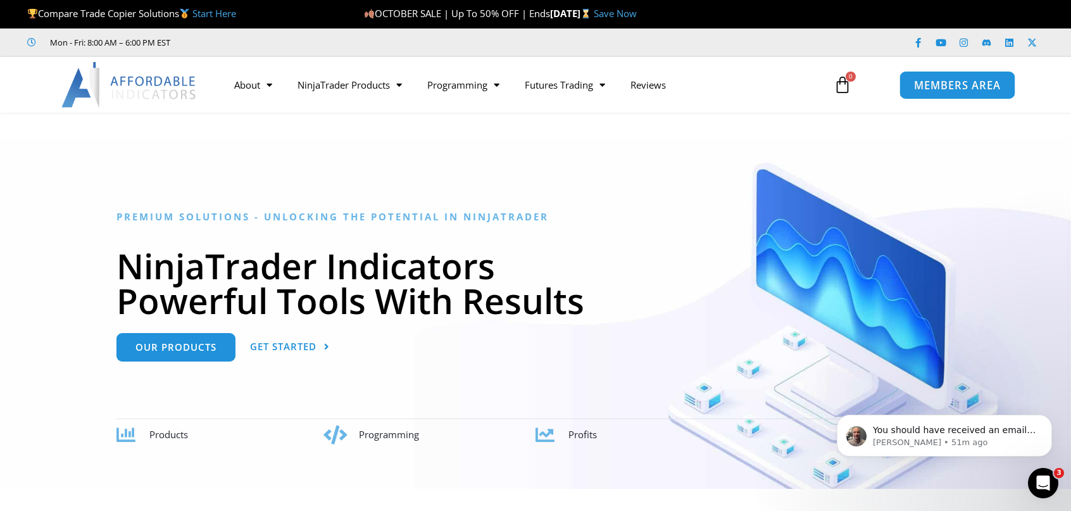
click at [969, 89] on span "MEMBERS AREA" at bounding box center [957, 85] width 87 height 11
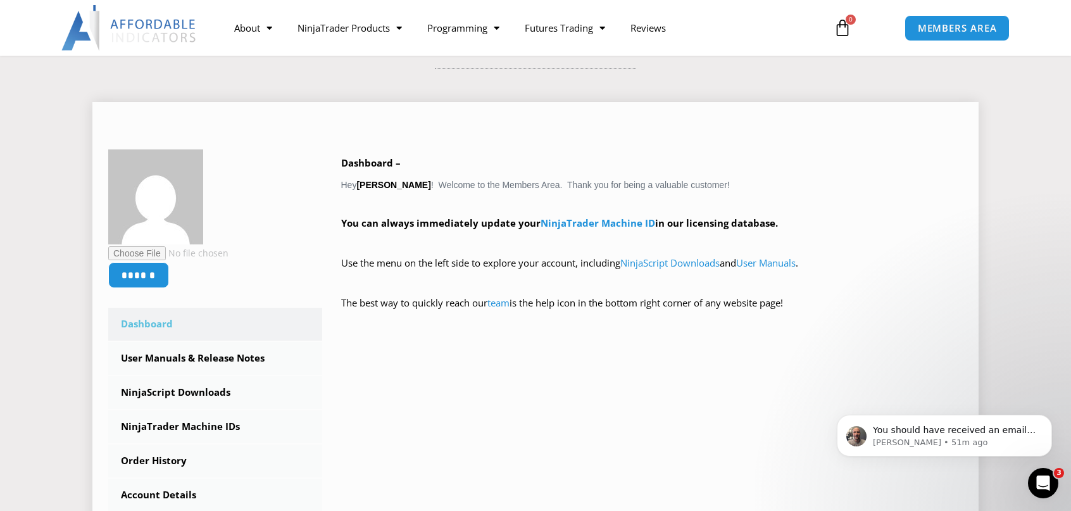
scroll to position [190, 0]
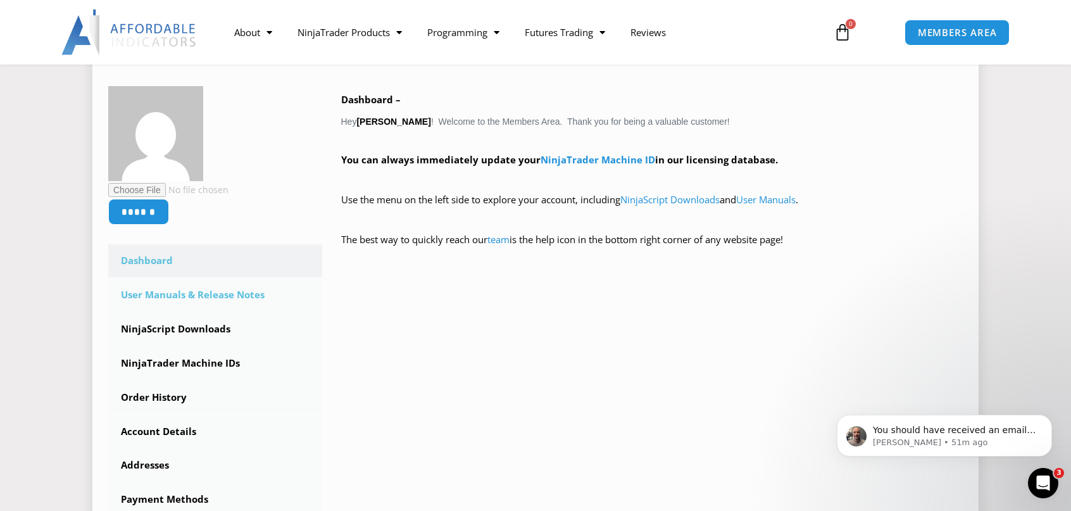
click at [195, 293] on link "User Manuals & Release Notes" at bounding box center [215, 295] width 214 height 33
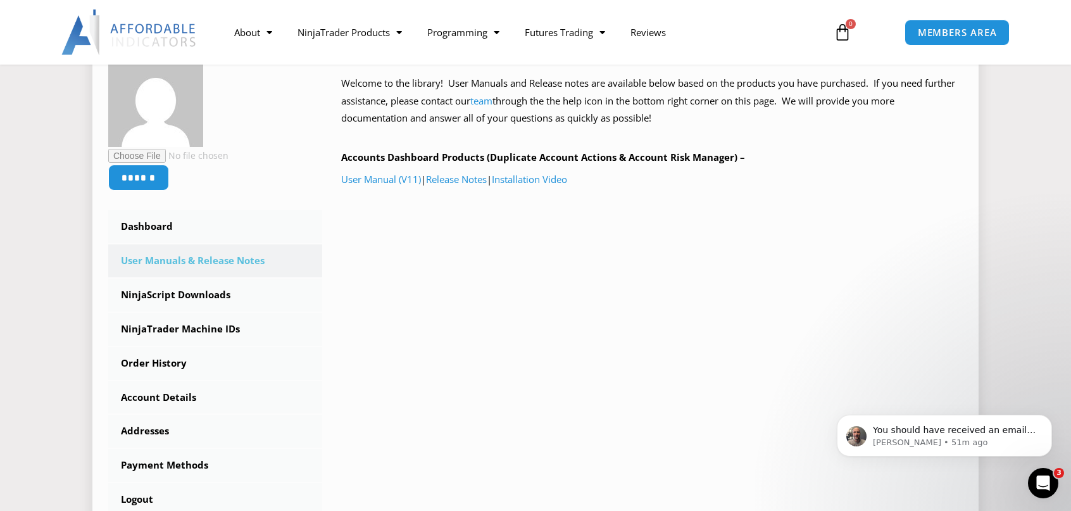
scroll to position [190, 0]
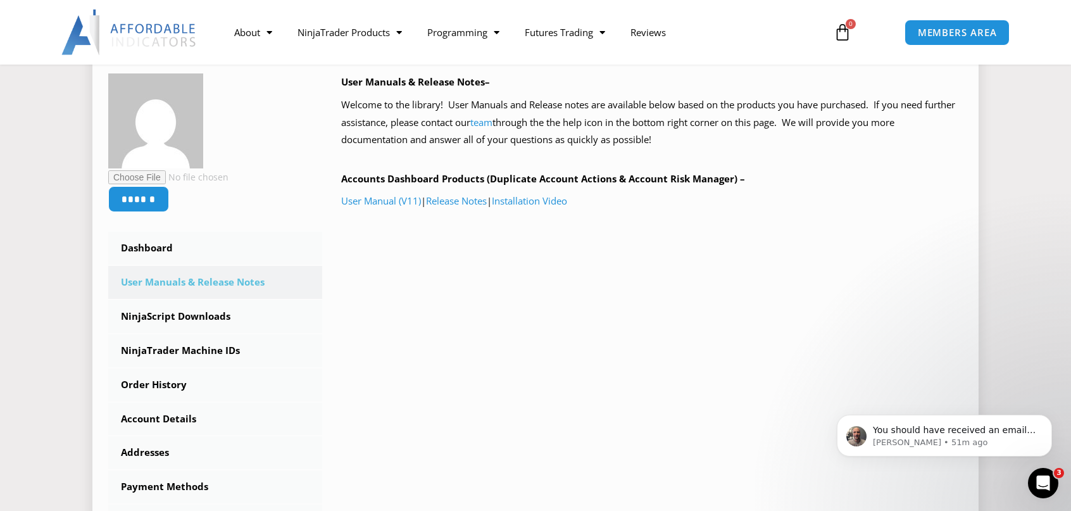
click at [229, 282] on link "User Manuals & Release Notes" at bounding box center [215, 282] width 214 height 33
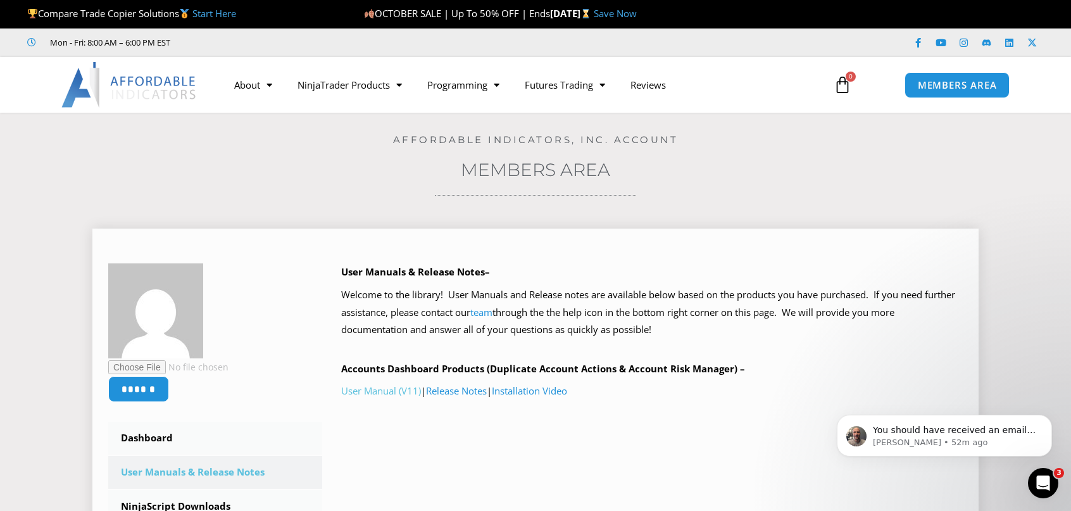
click at [379, 390] on link "User Manual (V11)" at bounding box center [381, 390] width 80 height 13
click at [1040, 468] on div "Open Intercom Messenger" at bounding box center [1042, 481] width 42 height 42
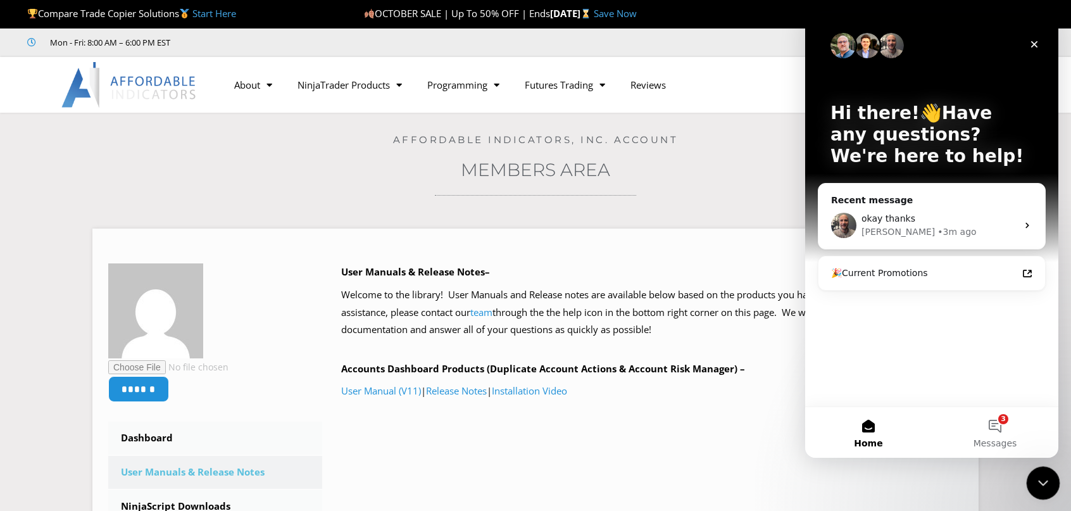
click at [1047, 486] on icon "Close Intercom Messenger" at bounding box center [1041, 481] width 15 height 15
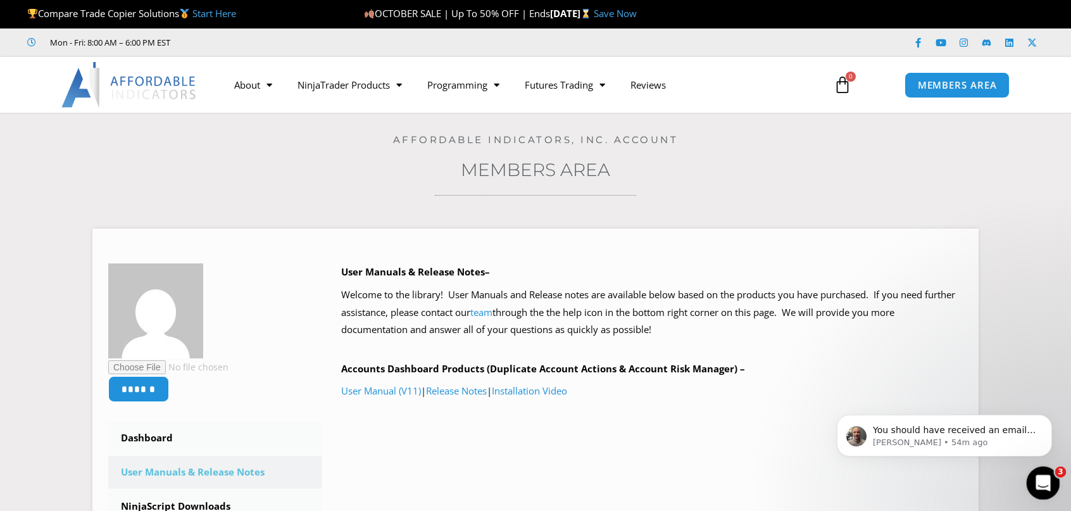
click at [1047, 486] on div "Open Intercom Messenger" at bounding box center [1042, 481] width 42 height 42
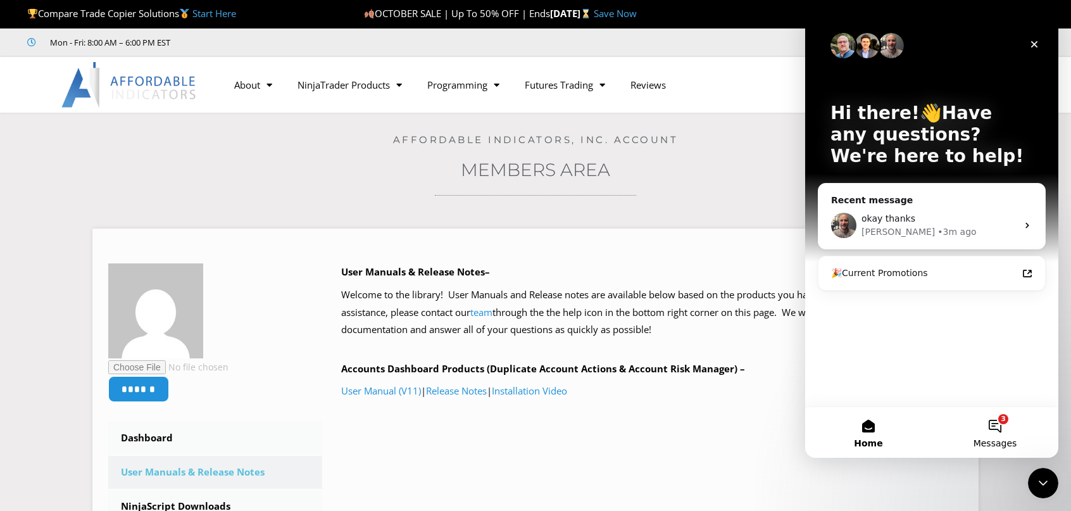
click at [998, 425] on button "3 Messages" at bounding box center [995, 432] width 127 height 51
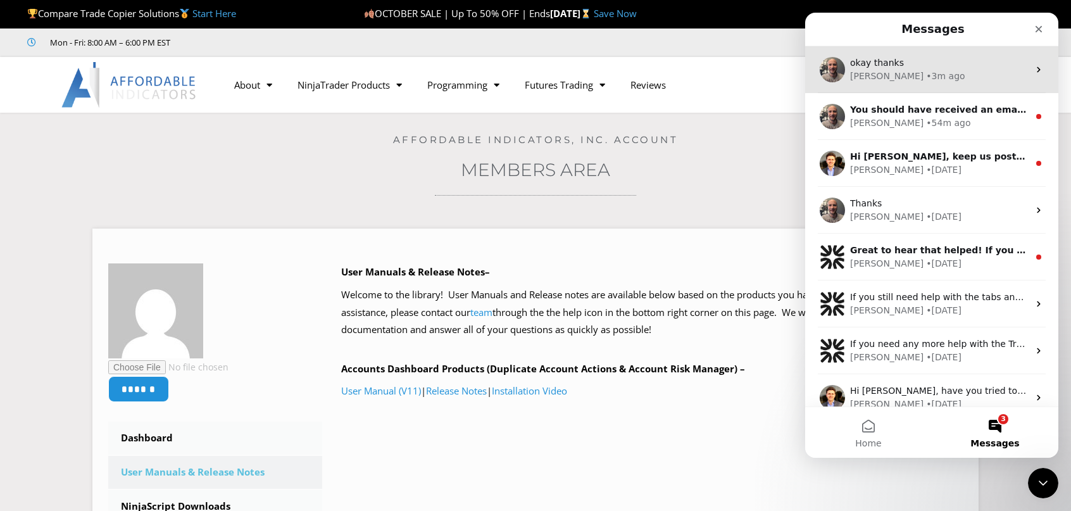
click at [917, 77] on div "[PERSON_NAME] • 3m ago" at bounding box center [939, 76] width 179 height 13
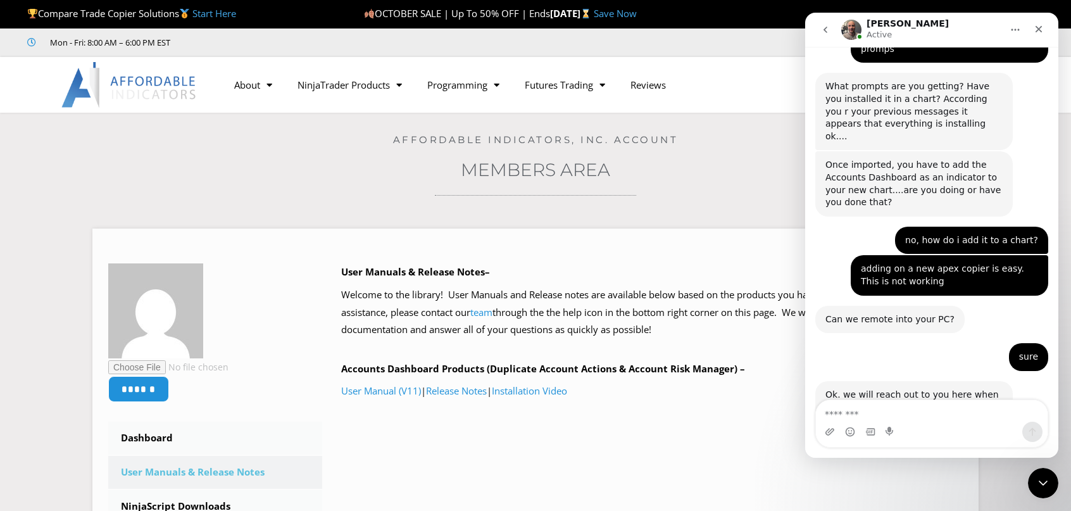
scroll to position [3176, 0]
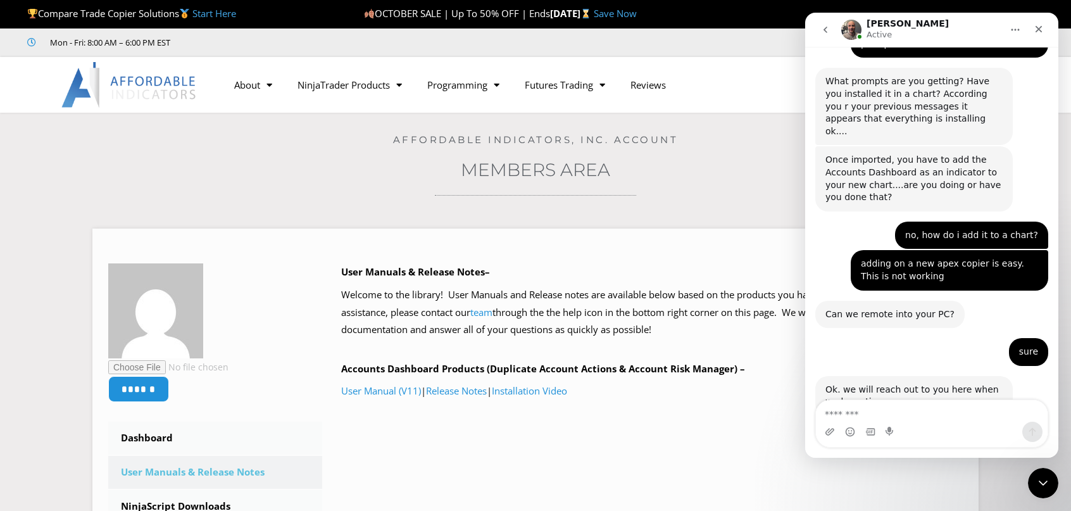
click at [939, 430] on div "Intercom messenger" at bounding box center [932, 432] width 232 height 20
click at [944, 414] on textarea "Message…" at bounding box center [932, 411] width 232 height 22
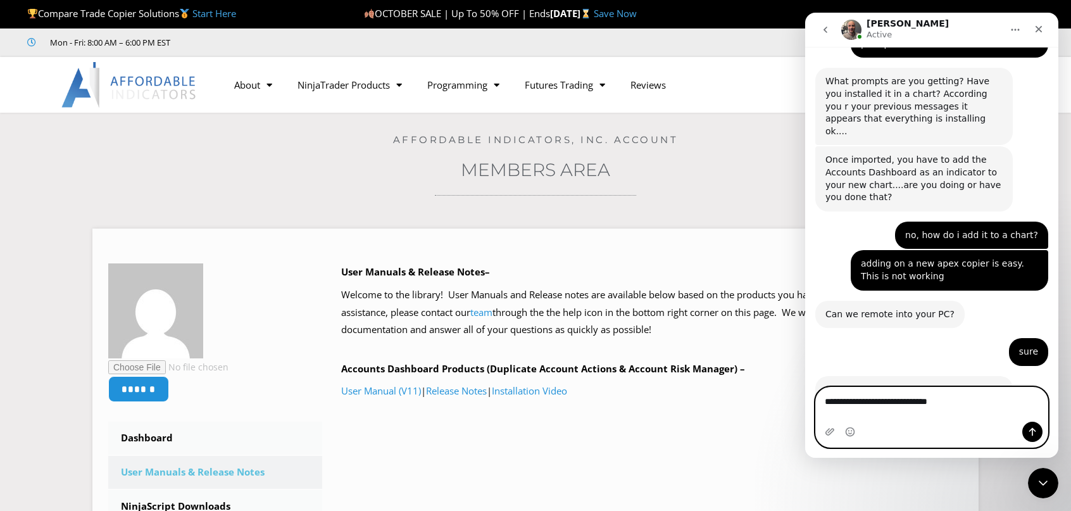
type textarea "**********"
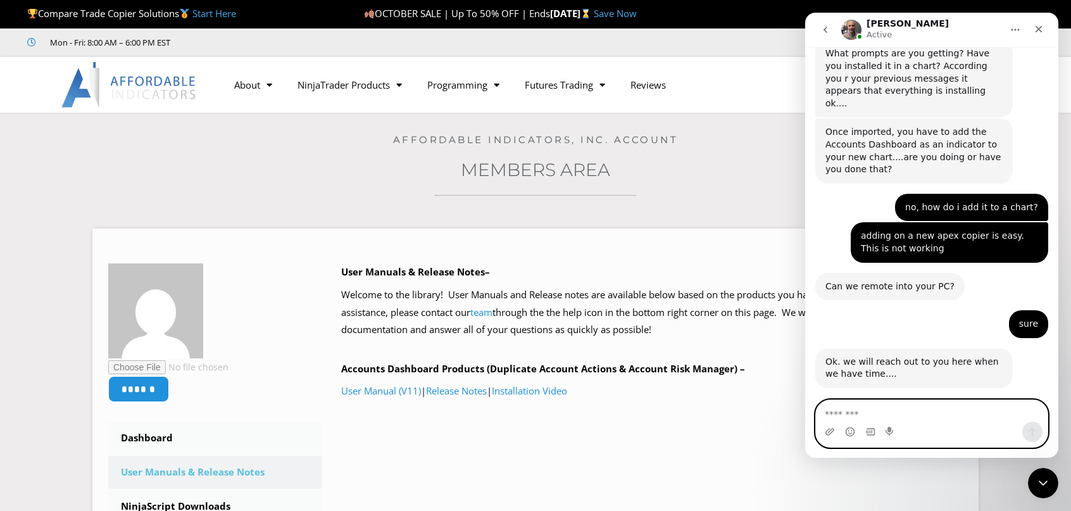
scroll to position [3205, 0]
click at [947, 416] on textarea "Message…" at bounding box center [932, 411] width 232 height 22
type textarea "******"
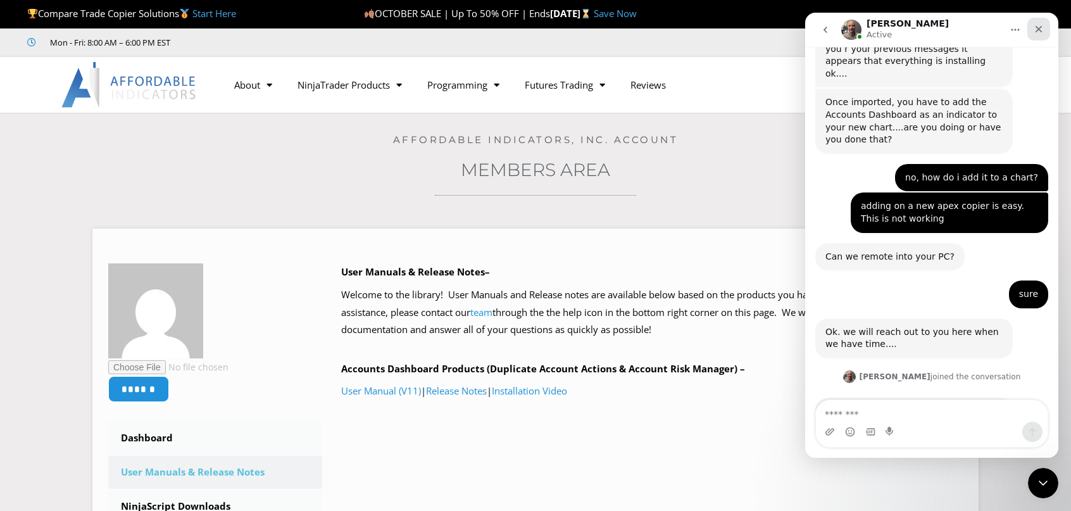
click at [1033, 32] on div "Close" at bounding box center [1038, 29] width 23 height 23
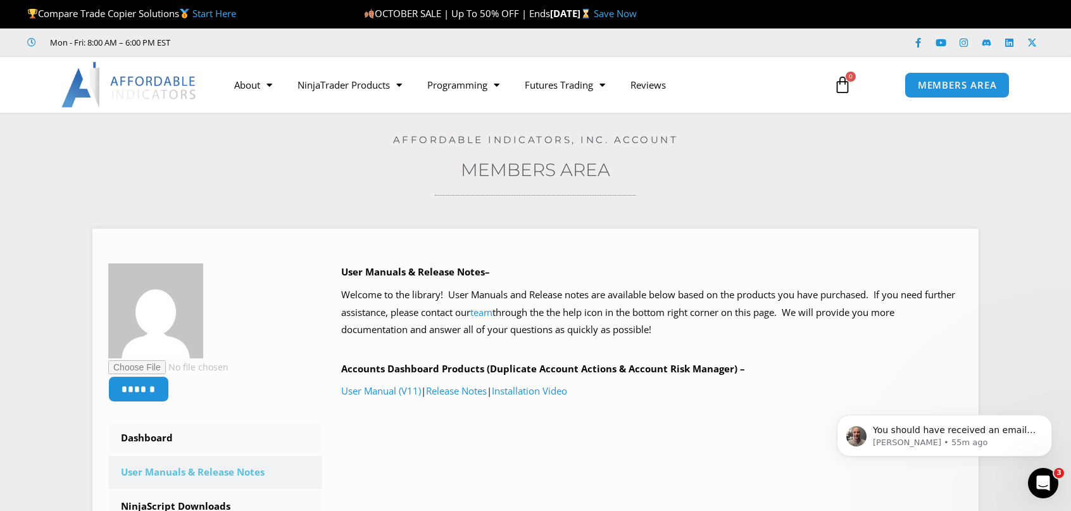
scroll to position [0, 0]
